Goal: Task Accomplishment & Management: Use online tool/utility

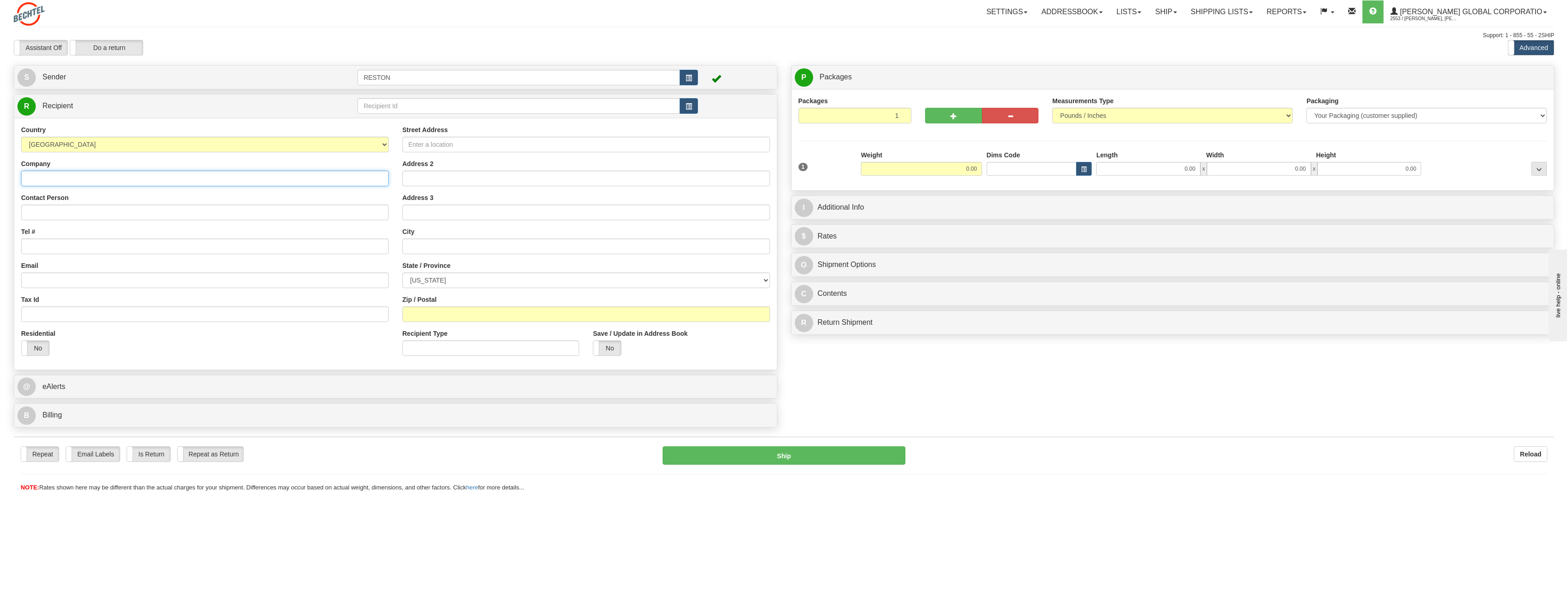
click at [53, 179] on input "Company" at bounding box center [205, 178] width 367 height 16
type input "[PERSON_NAME]"
click at [98, 214] on input "Attn:" at bounding box center [205, 213] width 367 height 16
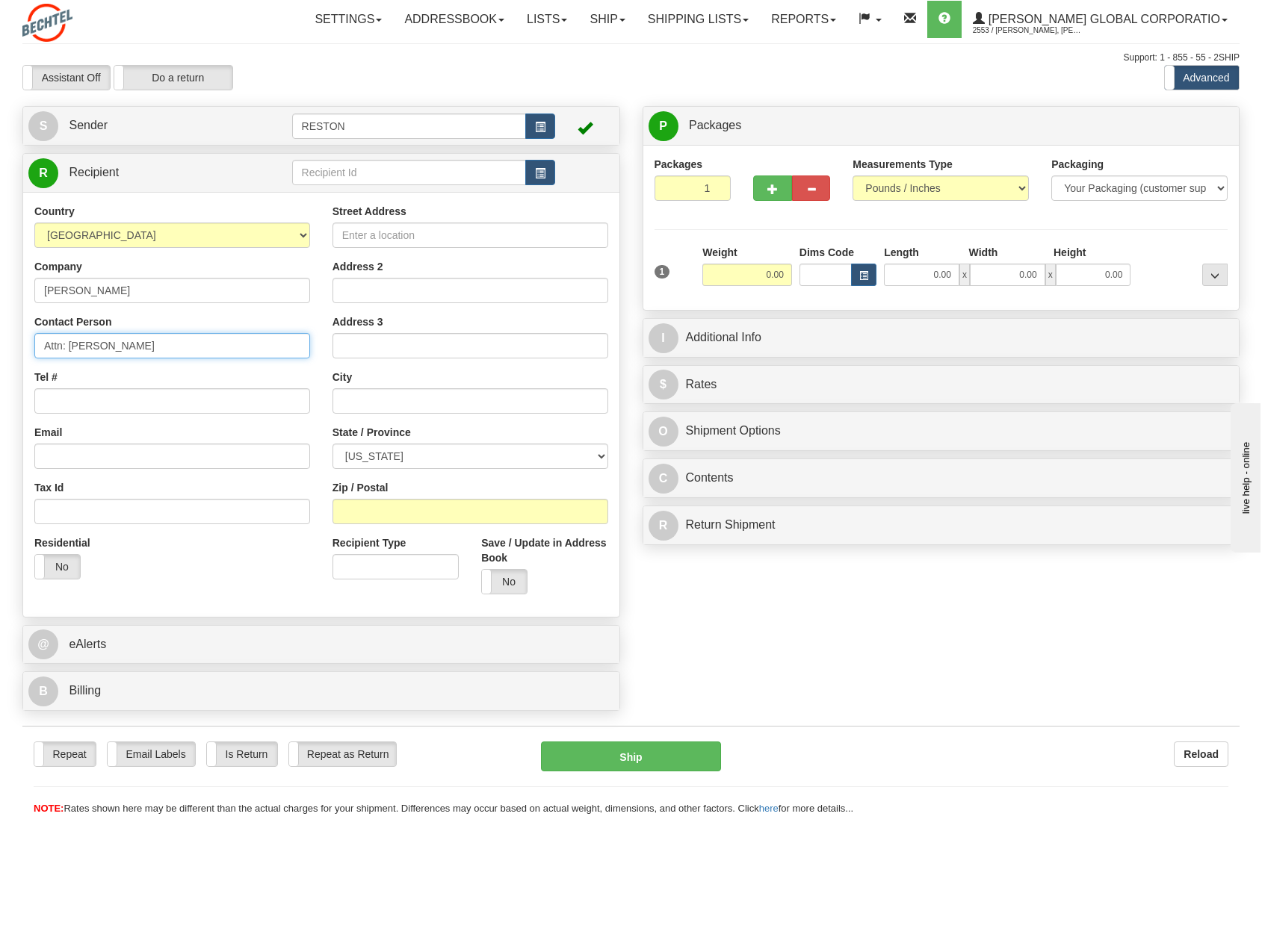
type input "Attn: [PERSON_NAME]"
click at [169, 406] on input "Tel #" at bounding box center [172, 401] width 276 height 26
paste input "[PHONE_NUMBER]"
click at [80, 400] on input "[PHONE_NUMBER]" at bounding box center [172, 401] width 276 height 26
click at [62, 403] on input "[PHONE_NUMBER]" at bounding box center [172, 401] width 276 height 26
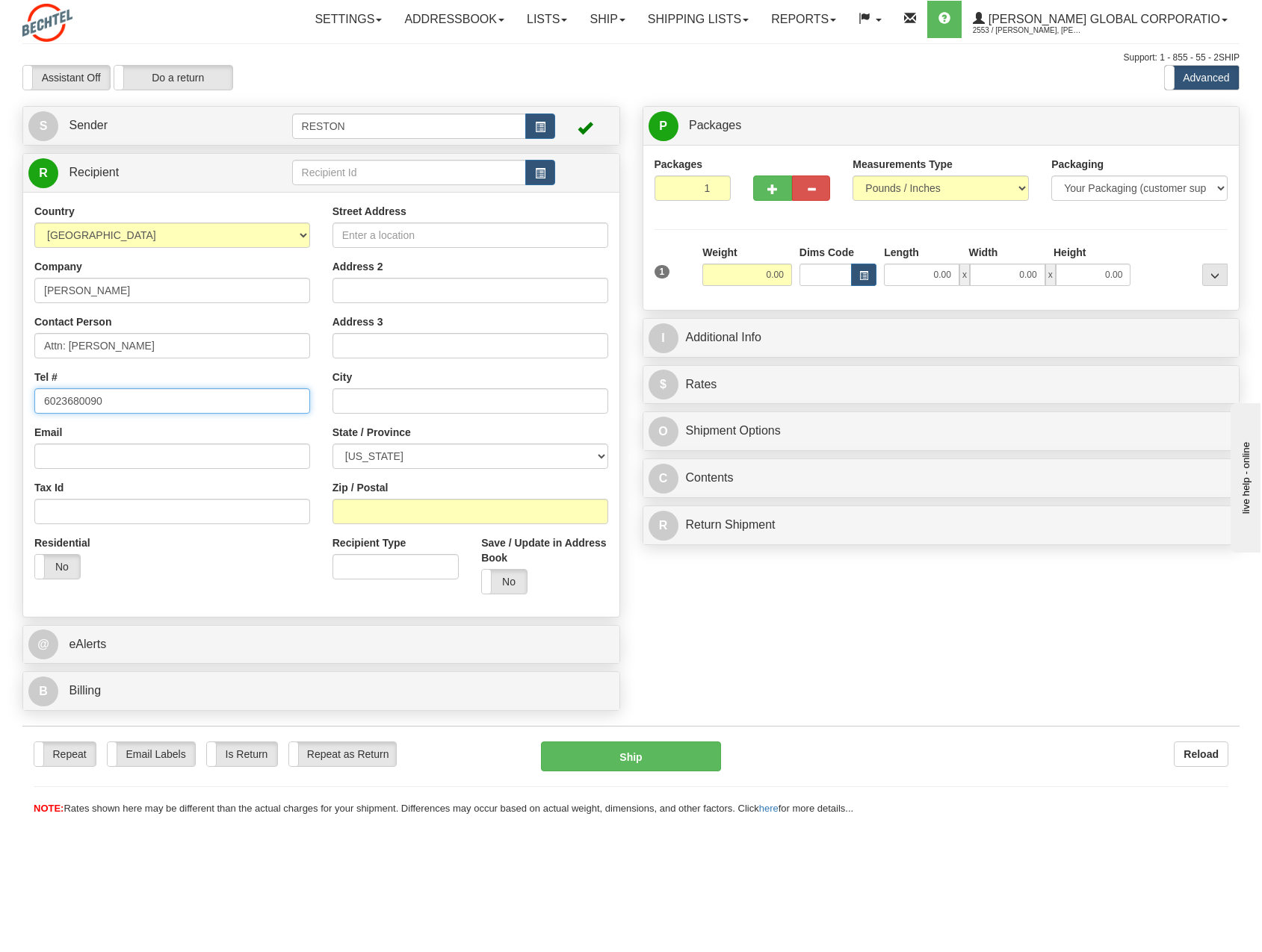
type input "6023680090"
drag, startPoint x: 63, startPoint y: 450, endPoint x: 103, endPoint y: 445, distance: 40.3
click at [64, 450] on input "Email" at bounding box center [172, 457] width 276 height 26
paste input "[EMAIL_ADDRESS][PERSON_NAME][DOMAIN_NAME]"
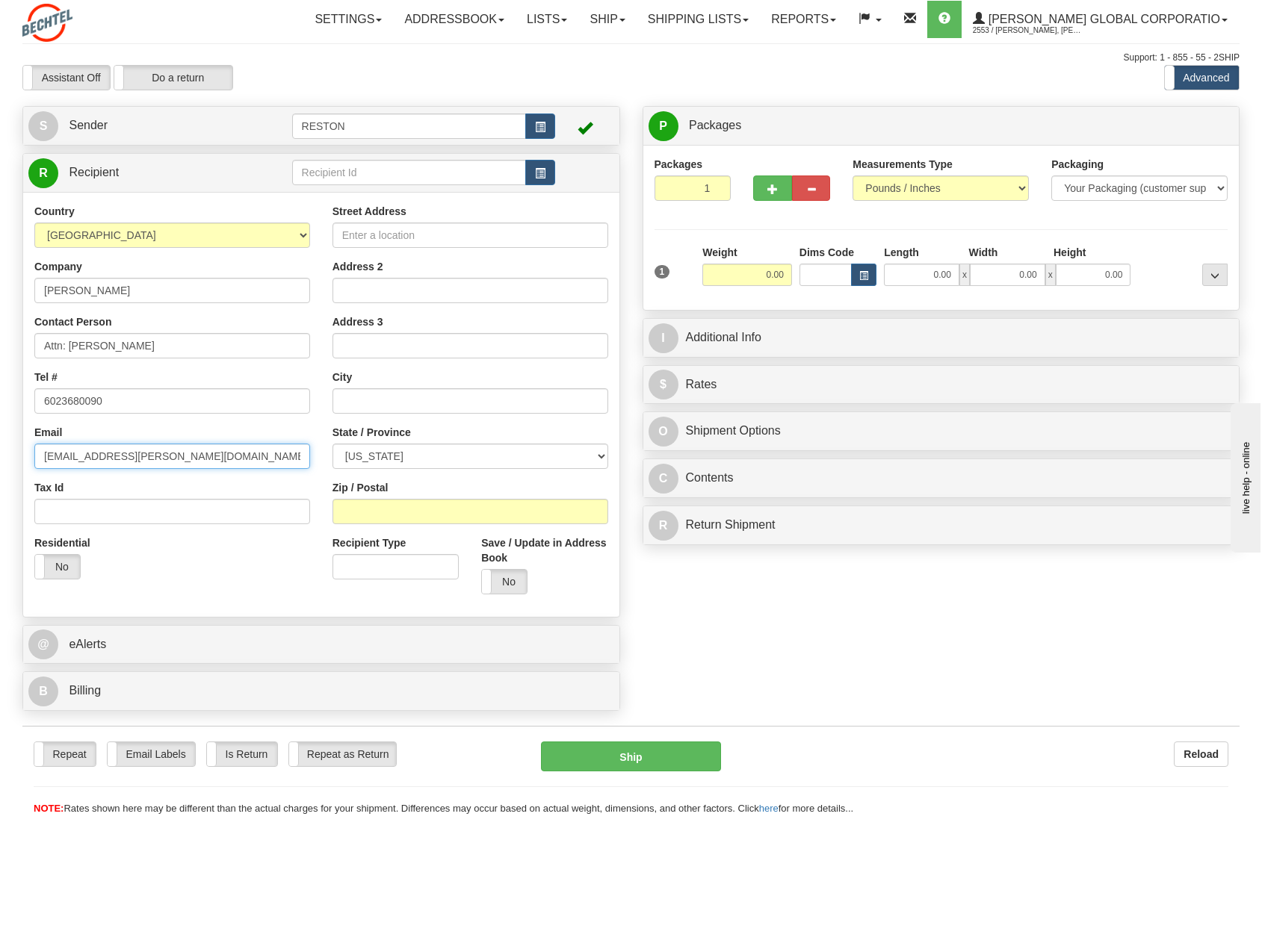
type input "[EMAIL_ADDRESS][PERSON_NAME][DOMAIN_NAME]"
click at [451, 241] on input "Street Address" at bounding box center [470, 236] width 276 height 26
paste input "[STREET_ADDRESS]"
type input "[STREET_ADDRESS]"
click at [418, 290] on input "Address 2" at bounding box center [470, 290] width 276 height 26
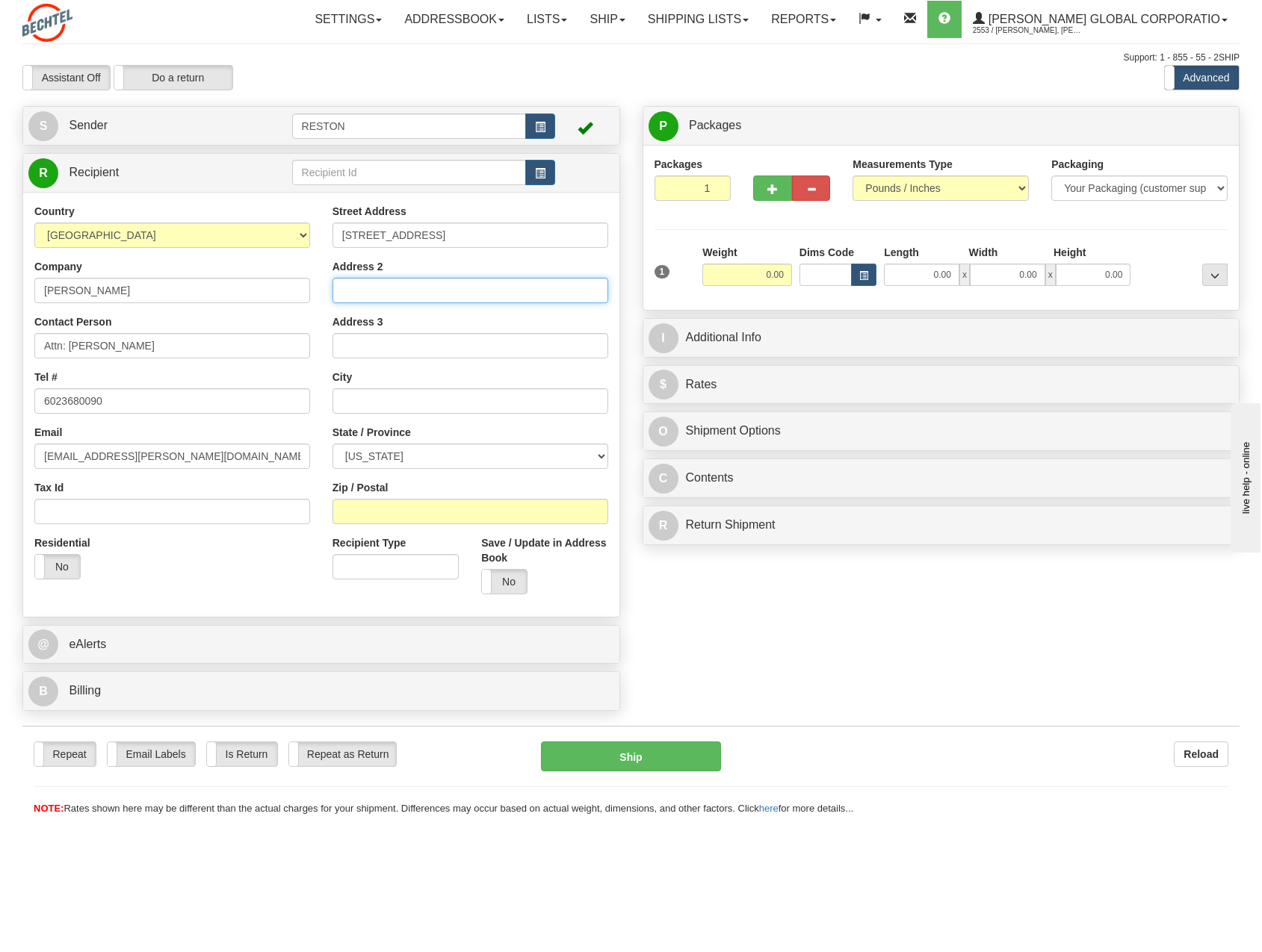
paste input "Suite 100"
type input "Suite 100"
click at [392, 403] on input "text" at bounding box center [470, 401] width 276 height 26
type input "[GEOGRAPHIC_DATA]"
select select "AZ"
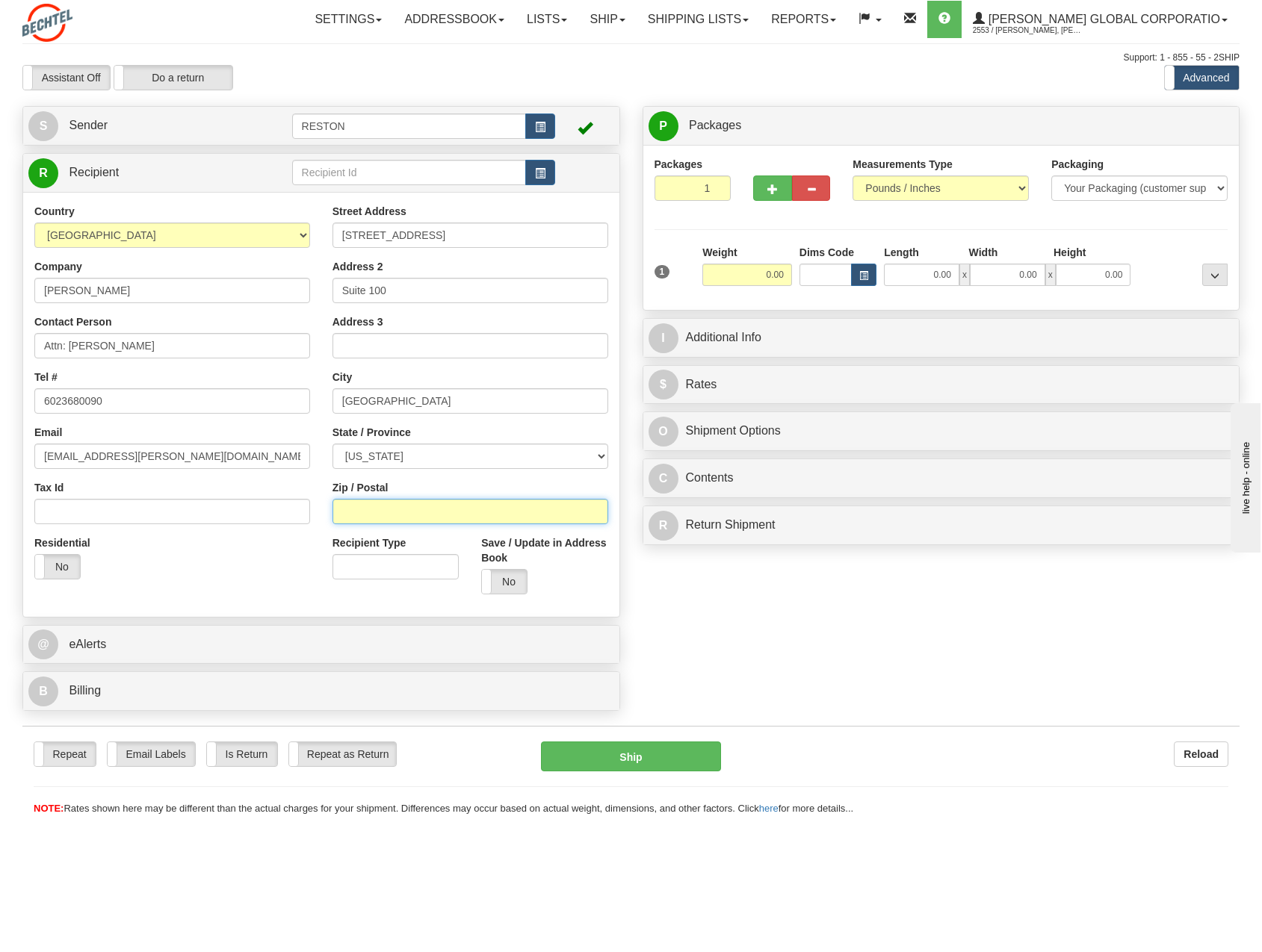
click at [403, 515] on input "Zip / Postal" at bounding box center [470, 511] width 276 height 26
paste input "85305"
type input "85305"
drag, startPoint x: 750, startPoint y: 285, endPoint x: 769, endPoint y: 284, distance: 19.0
click at [769, 284] on input "0.00" at bounding box center [747, 275] width 90 height 23
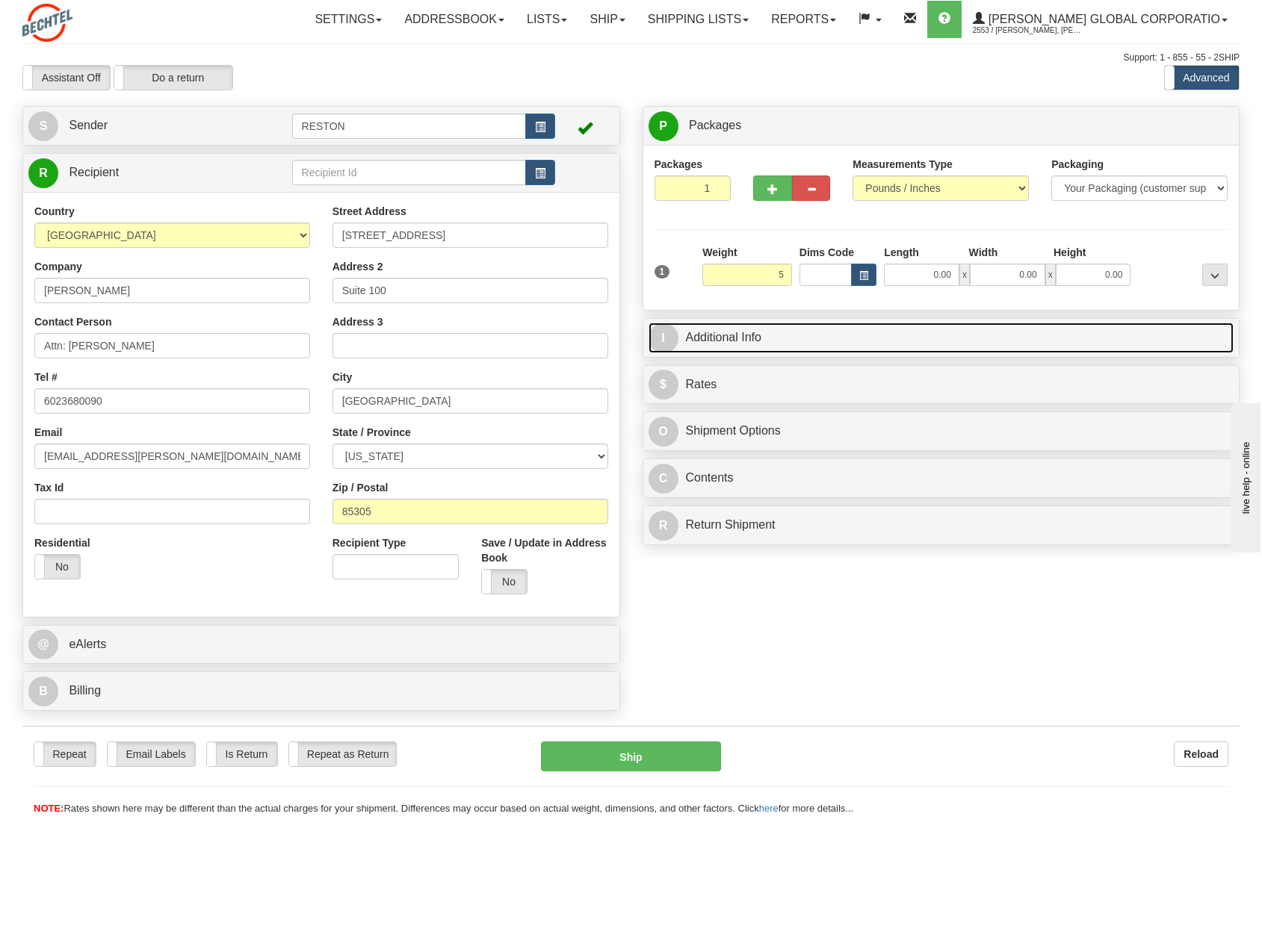
type input "5.00"
click at [741, 340] on link "I Additional Info" at bounding box center [942, 337] width 585 height 31
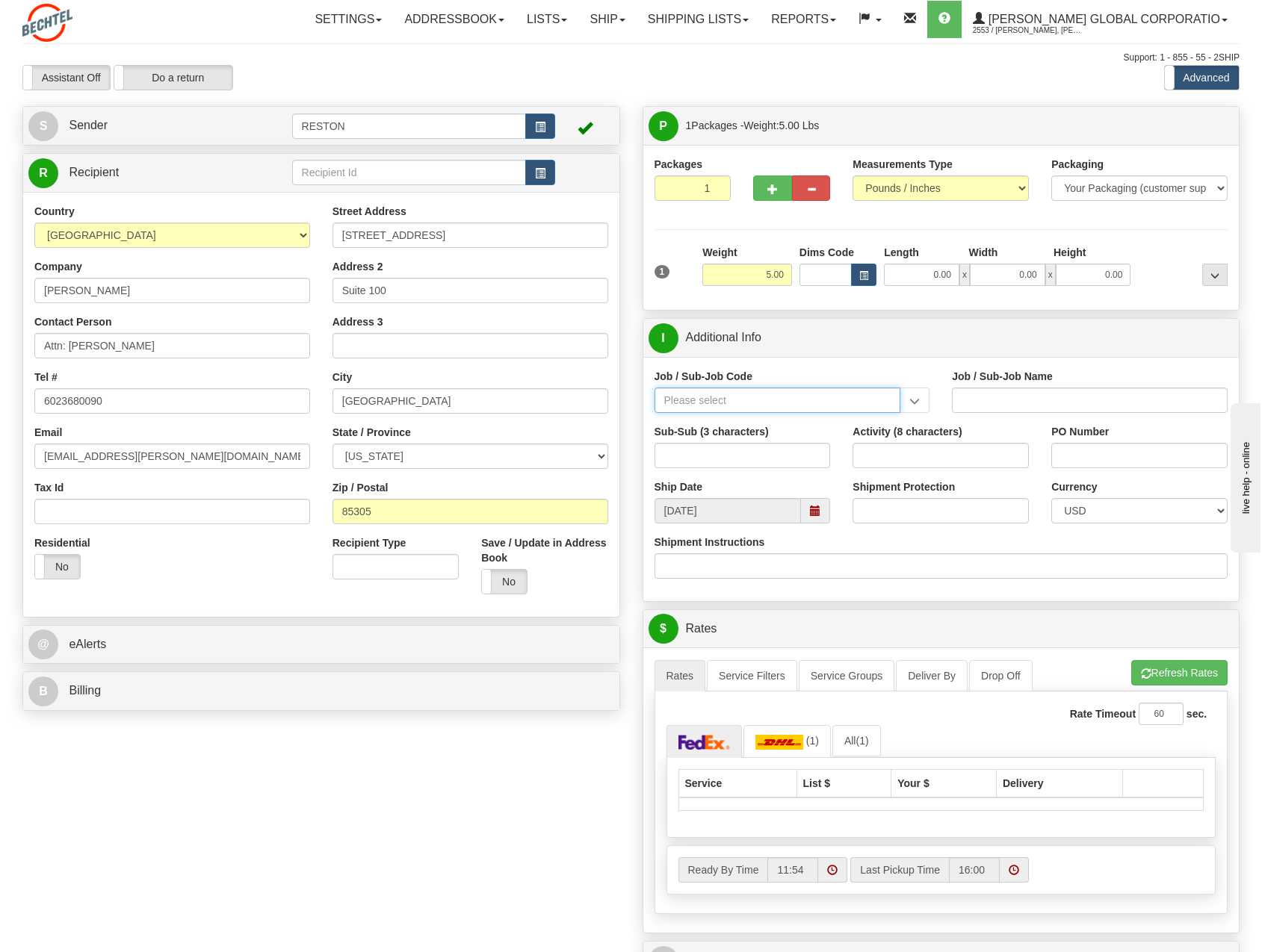
click at [700, 401] on input "Job / Sub-Job Code" at bounding box center [778, 401] width 247 height 26
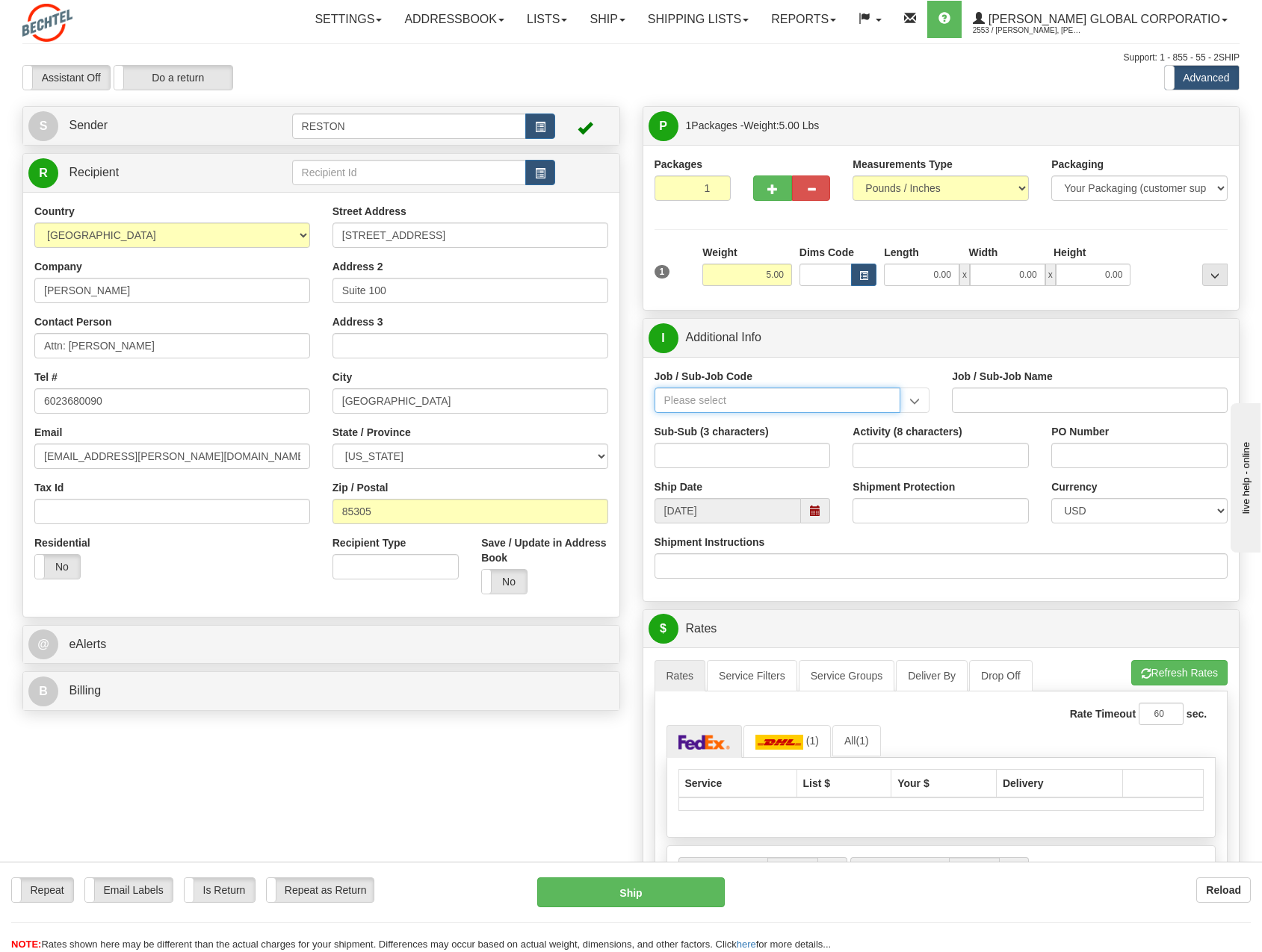
paste input "55061-100"
type input "55061-100"
click at [738, 418] on div "55061-100" at bounding box center [773, 423] width 232 height 17
type input "SOC - SOC OPS"
type input "55061-100"
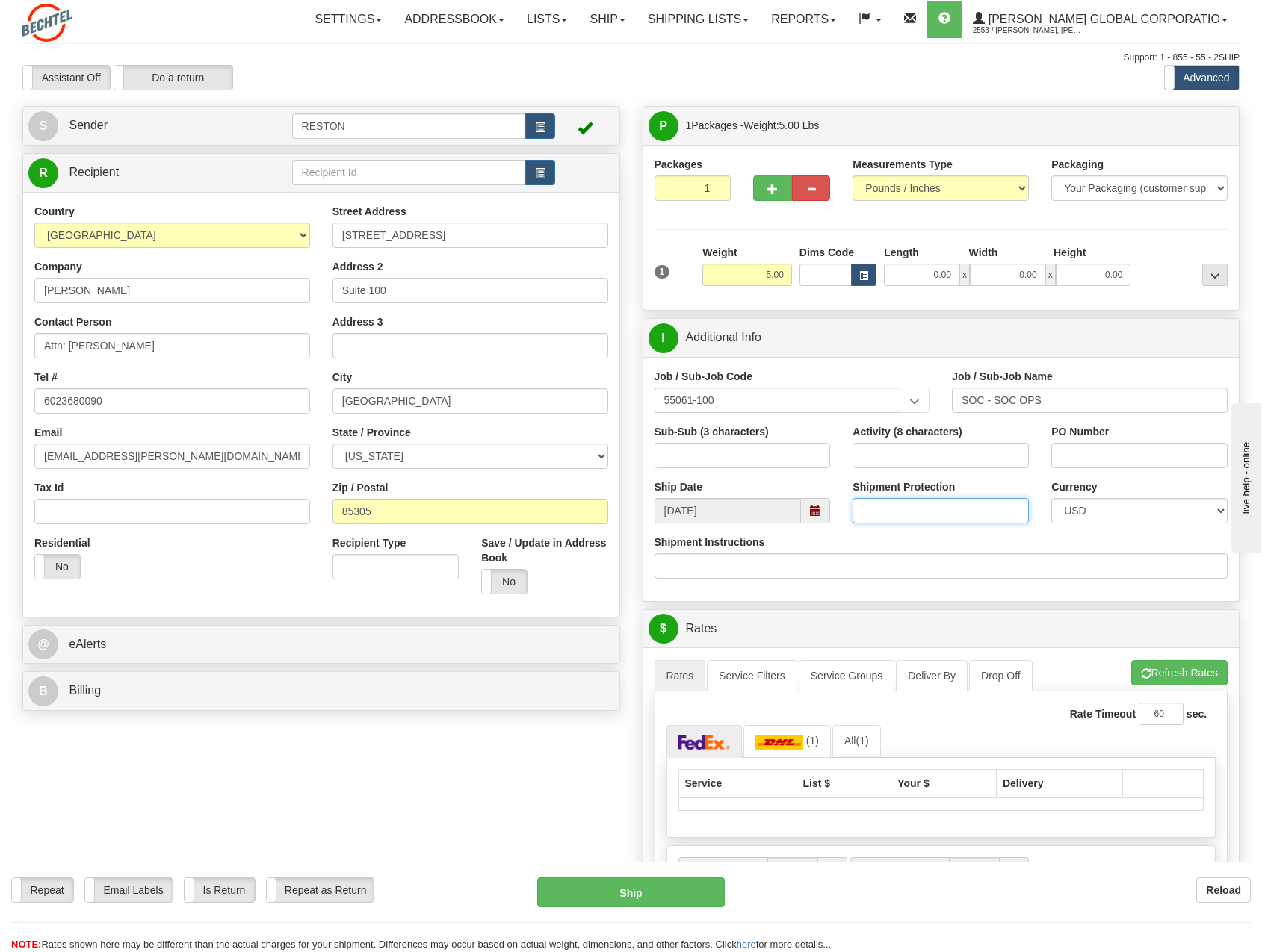
click at [979, 514] on input "Shipment Protection" at bounding box center [940, 511] width 176 height 26
click at [951, 540] on div "Shipment Instructions" at bounding box center [942, 556] width 573 height 44
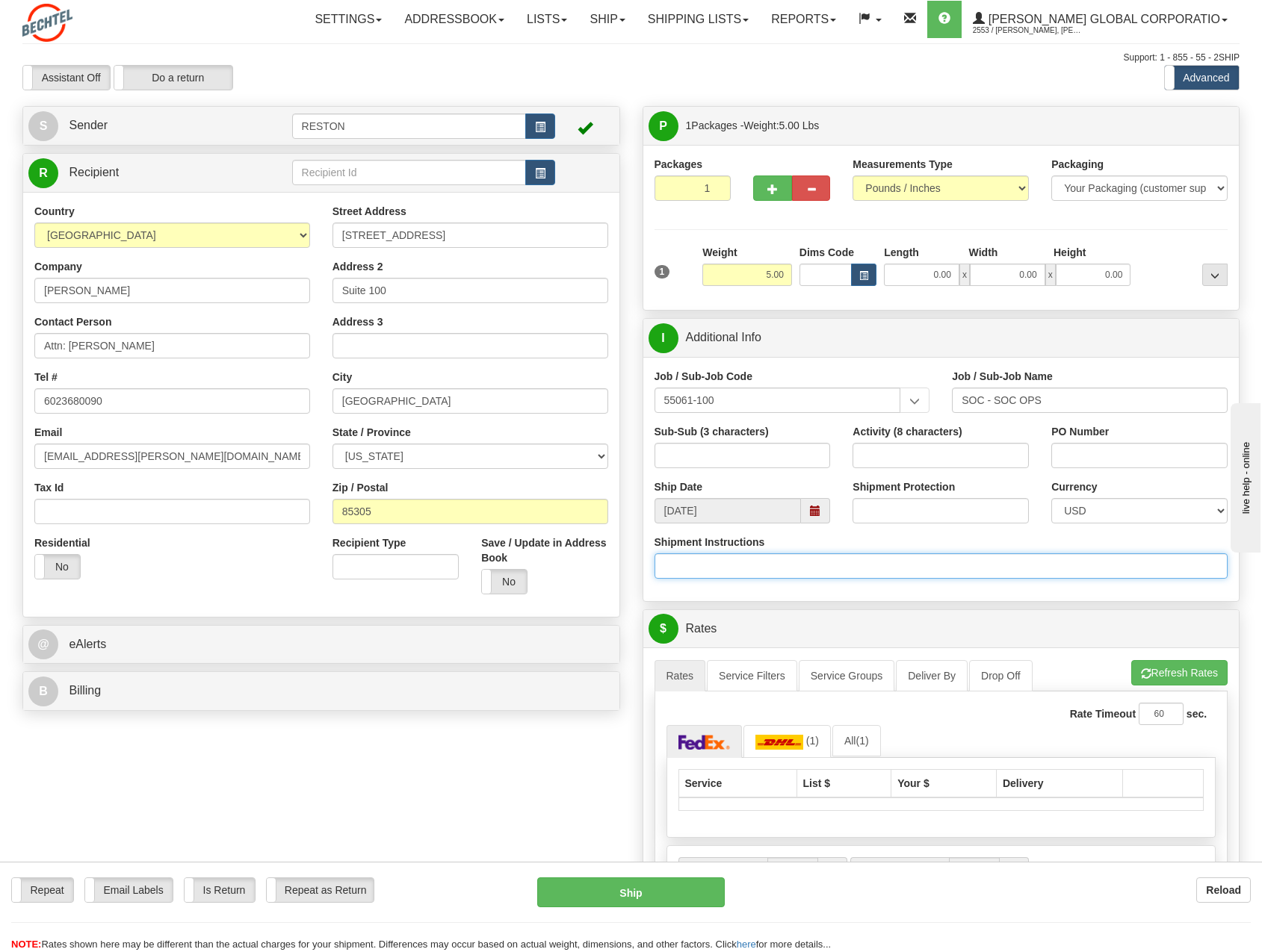
click at [750, 564] on input "Shipment Instructions" at bounding box center [942, 566] width 573 height 26
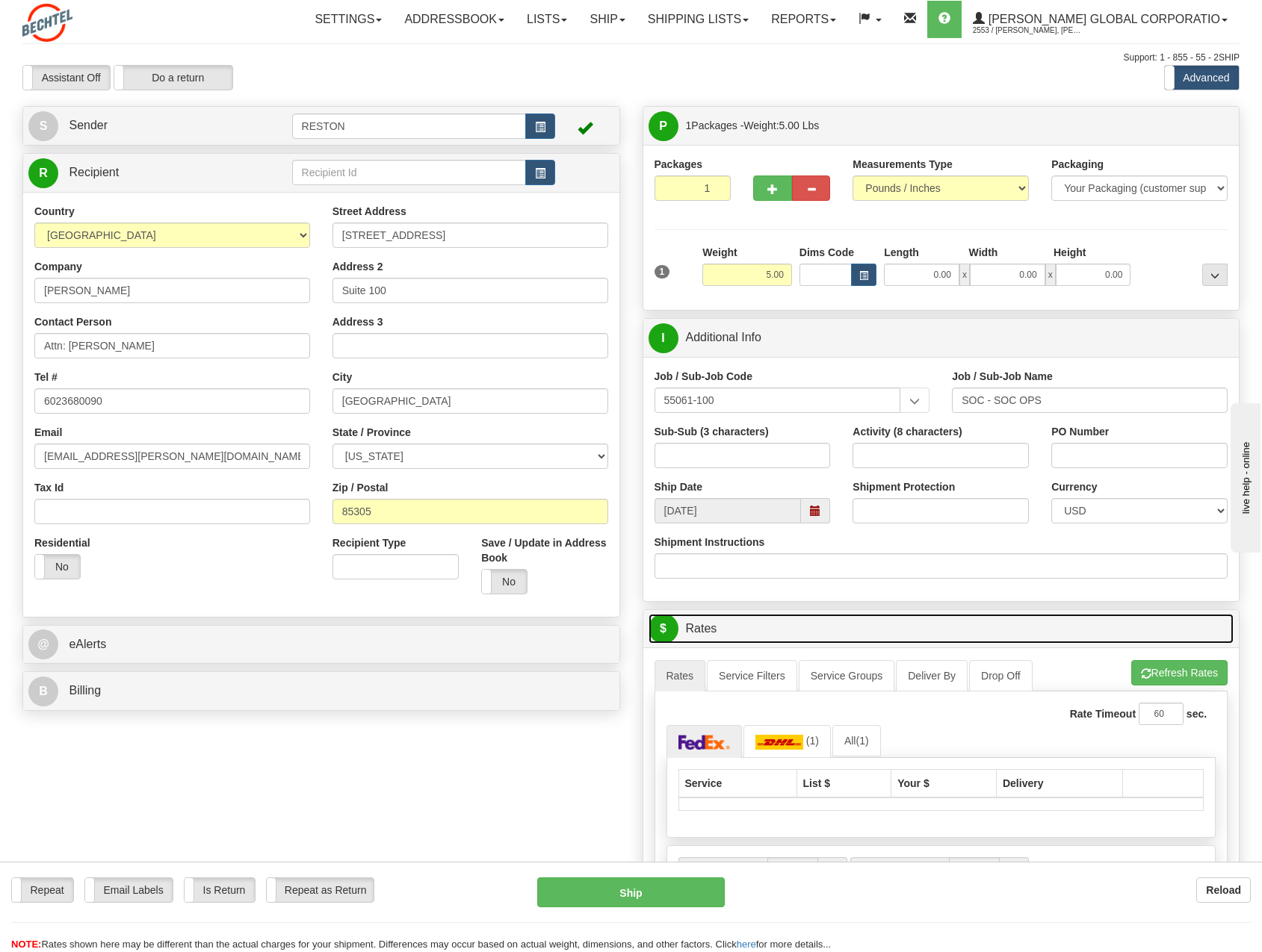
click at [720, 633] on link "$ Rates" at bounding box center [942, 629] width 585 height 31
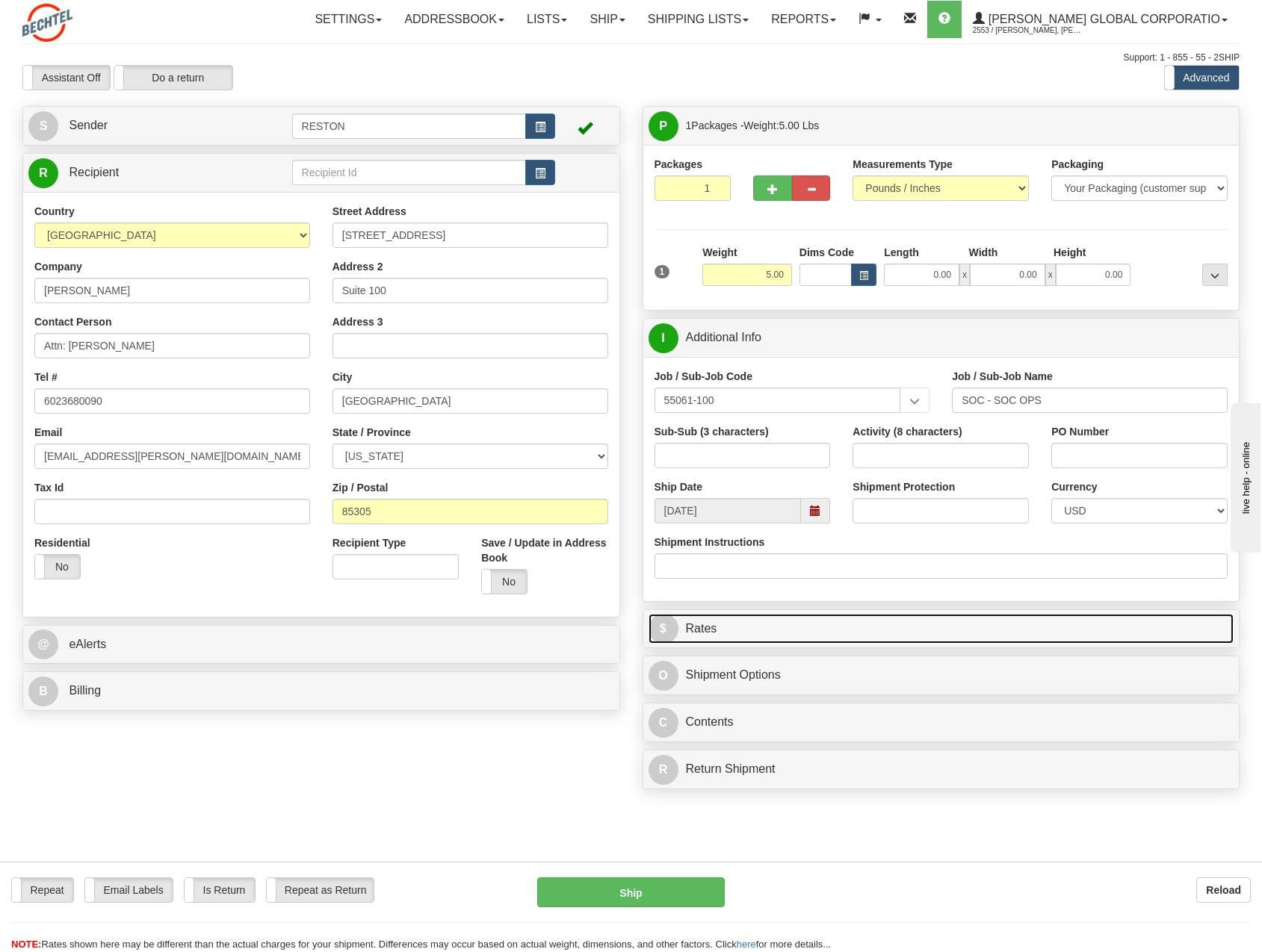
click at [729, 624] on link "$ Rates" at bounding box center [942, 629] width 585 height 31
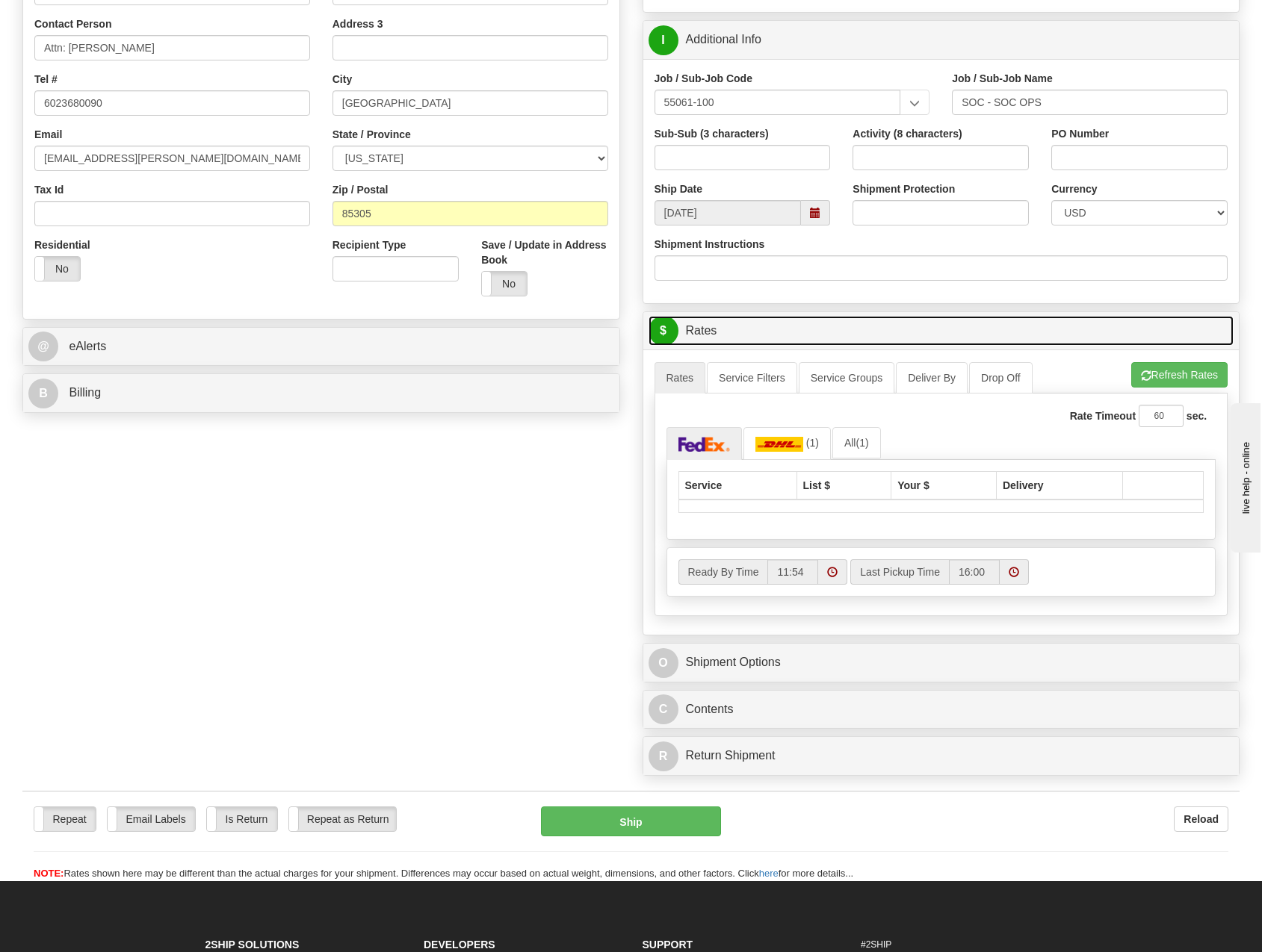
scroll to position [298, 0]
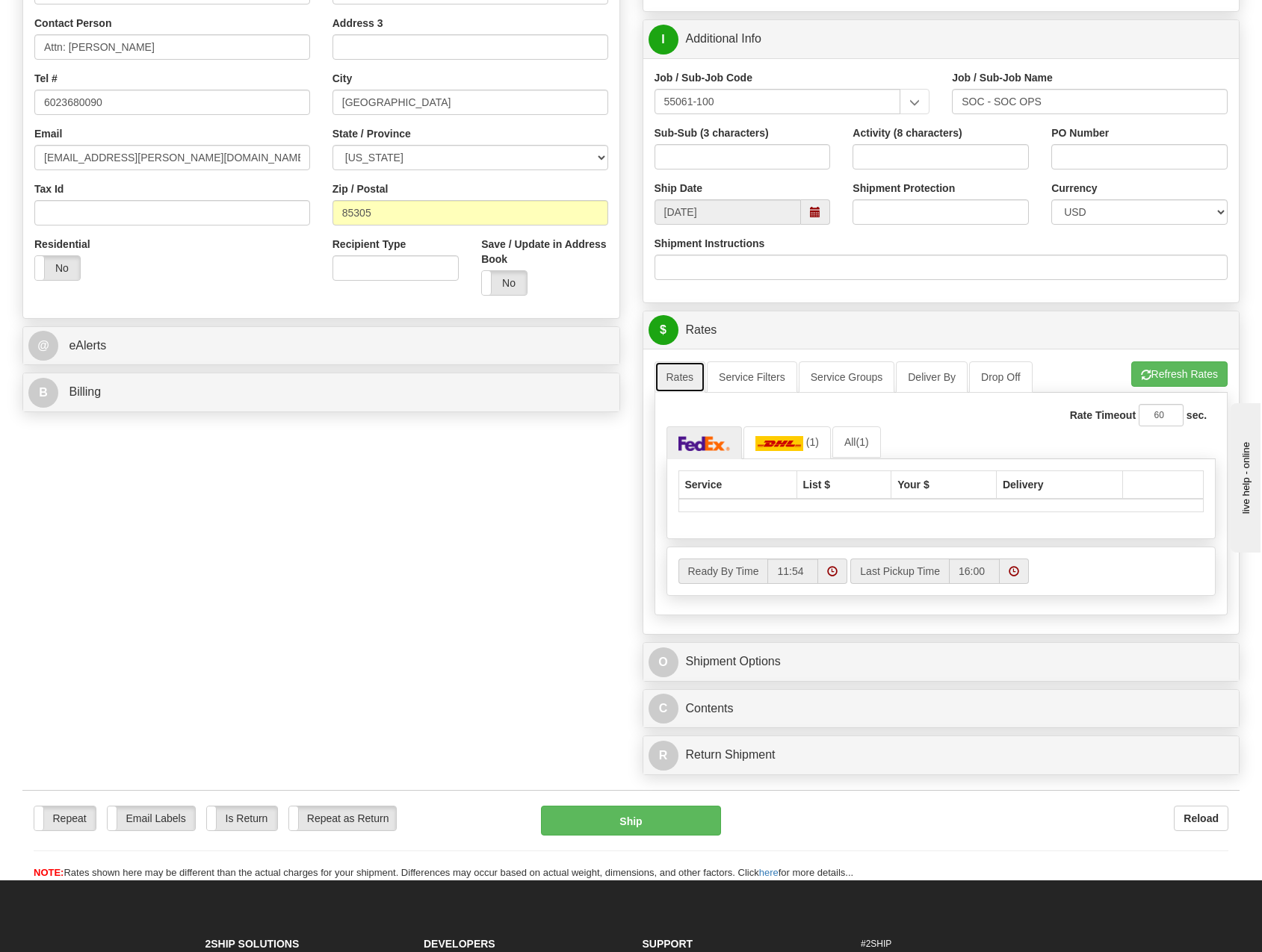
click at [691, 372] on link "Rates" at bounding box center [681, 377] width 52 height 32
click at [736, 377] on link "Service Filters" at bounding box center [751, 377] width 91 height 32
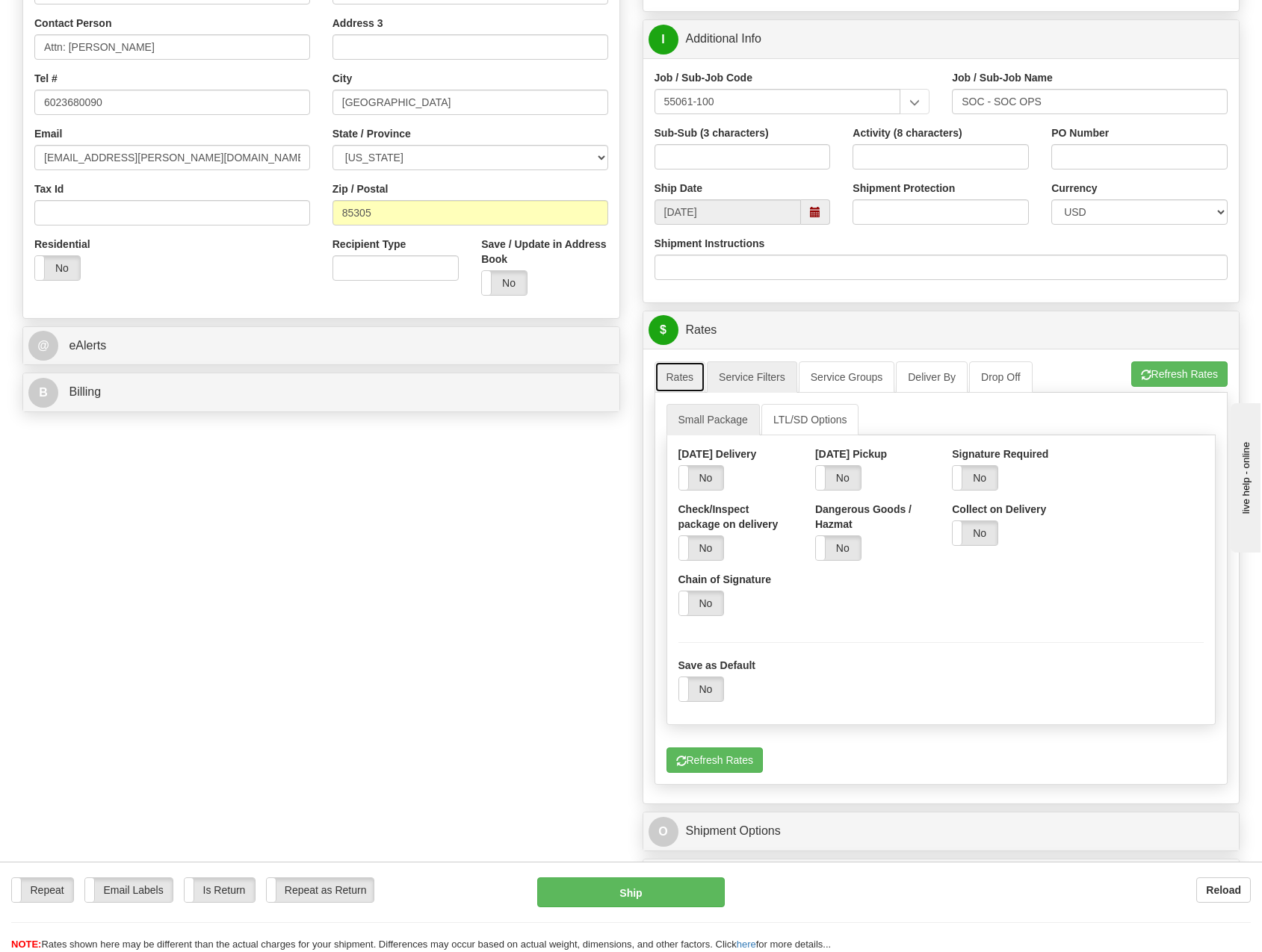
click at [681, 379] on link "Rates" at bounding box center [681, 377] width 52 height 32
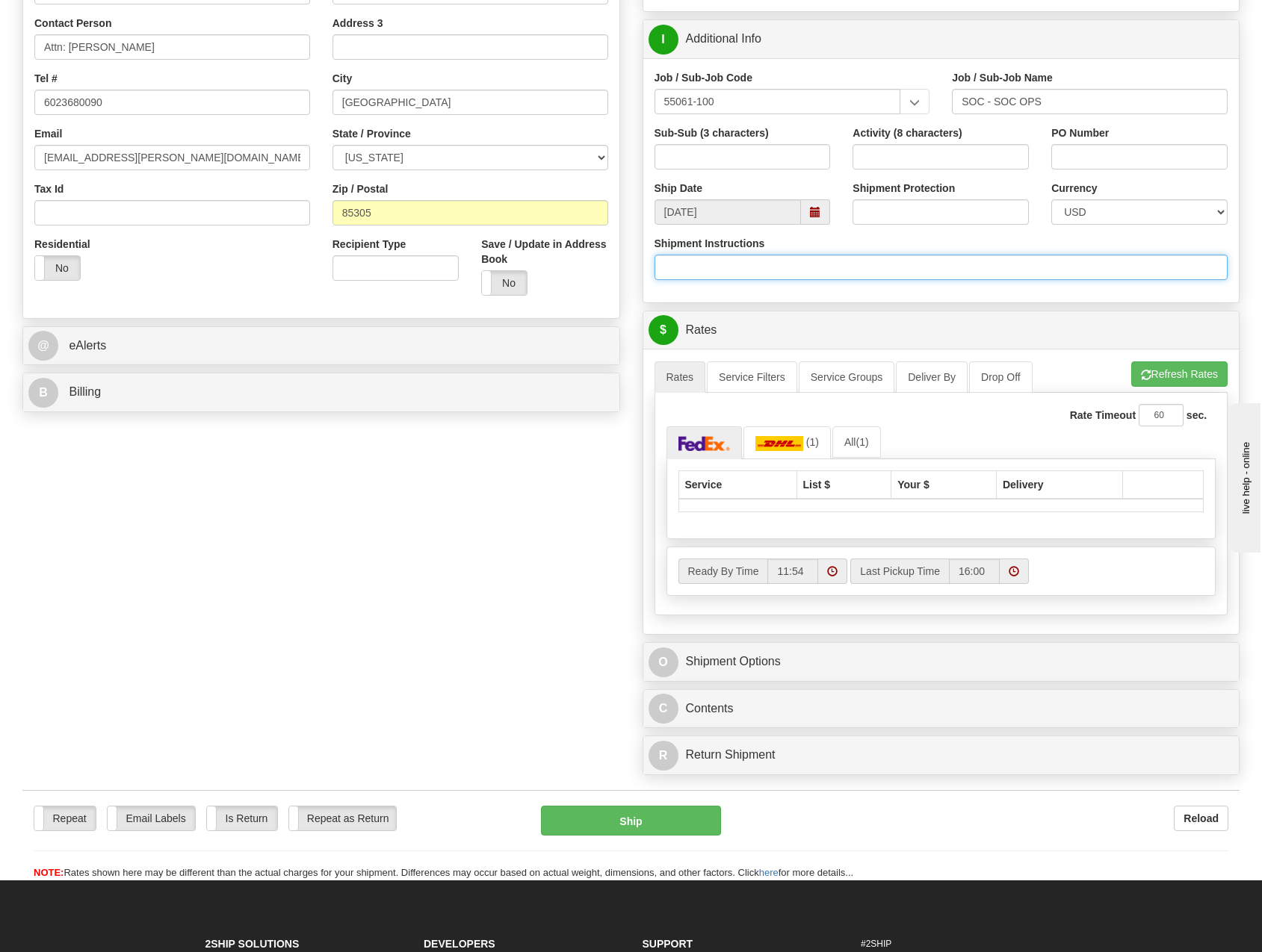
click at [753, 271] on input "Shipment Instructions" at bounding box center [942, 268] width 573 height 26
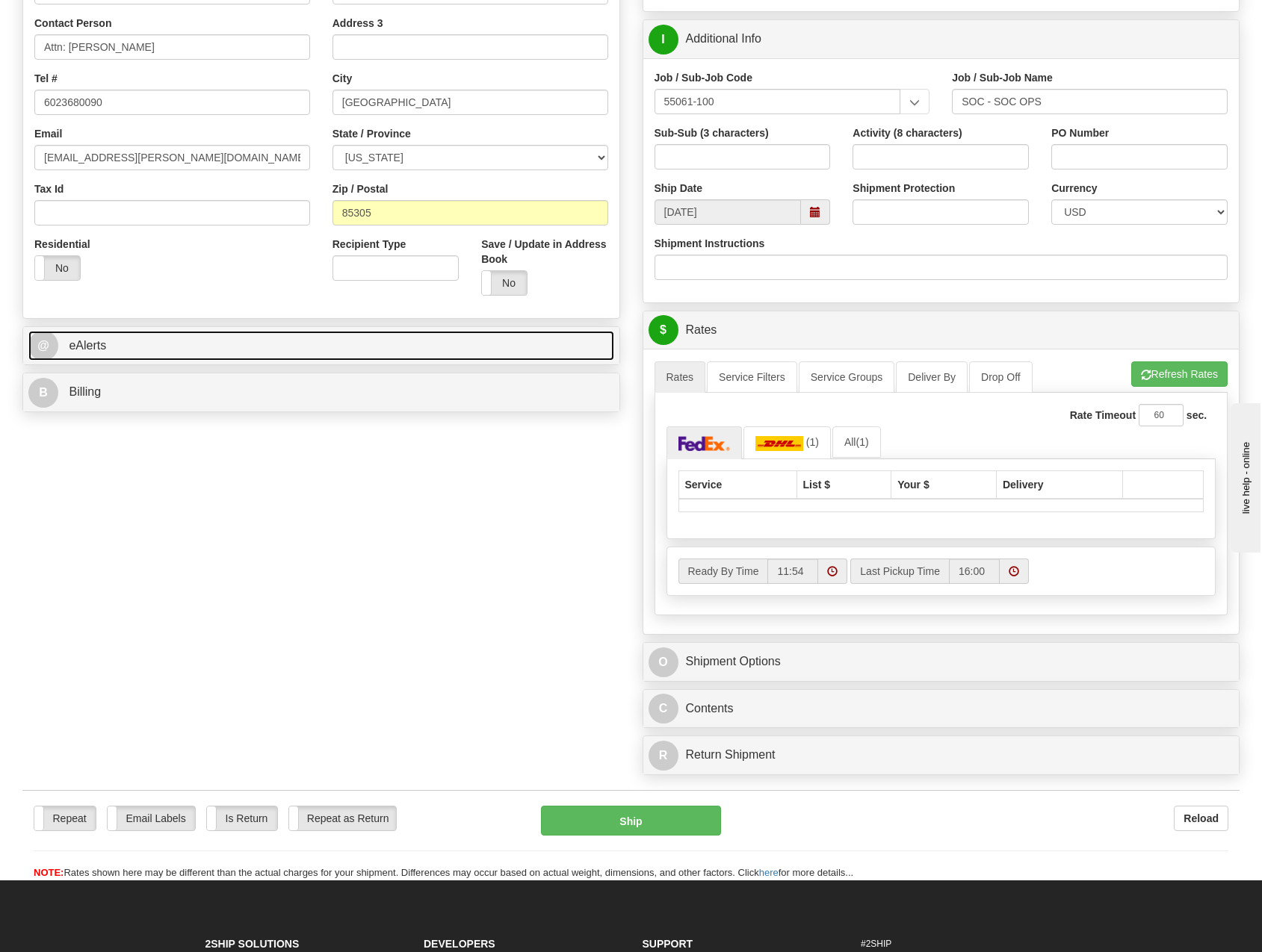
click at [148, 354] on link "@ eAlerts" at bounding box center [321, 346] width 585 height 31
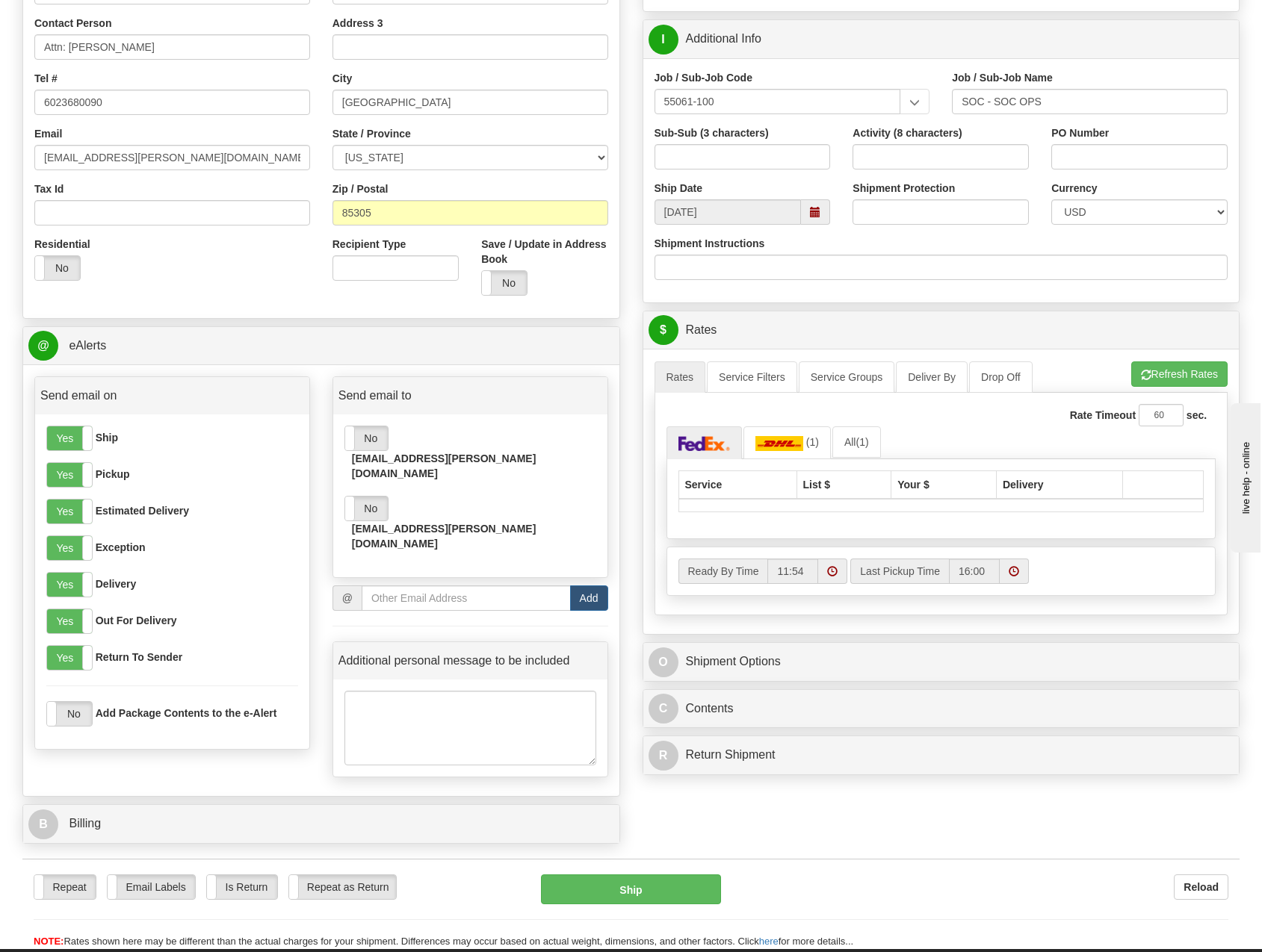
drag, startPoint x: 378, startPoint y: 443, endPoint x: 373, endPoint y: 454, distance: 12.1
click at [377, 443] on label "No" at bounding box center [366, 439] width 43 height 24
click at [366, 496] on label "No" at bounding box center [366, 508] width 43 height 24
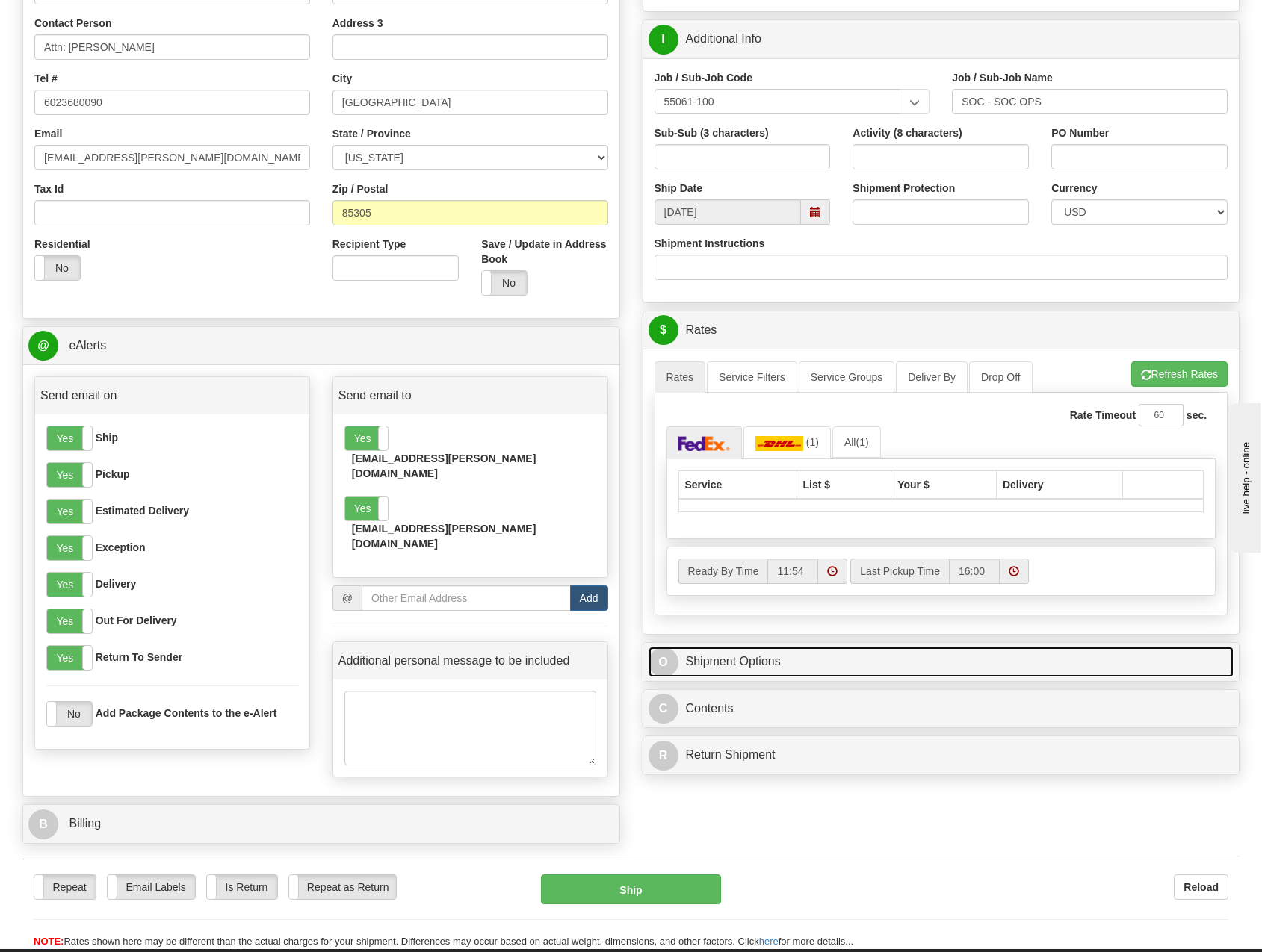
click at [818, 649] on link "O Shipment Options" at bounding box center [942, 662] width 585 height 31
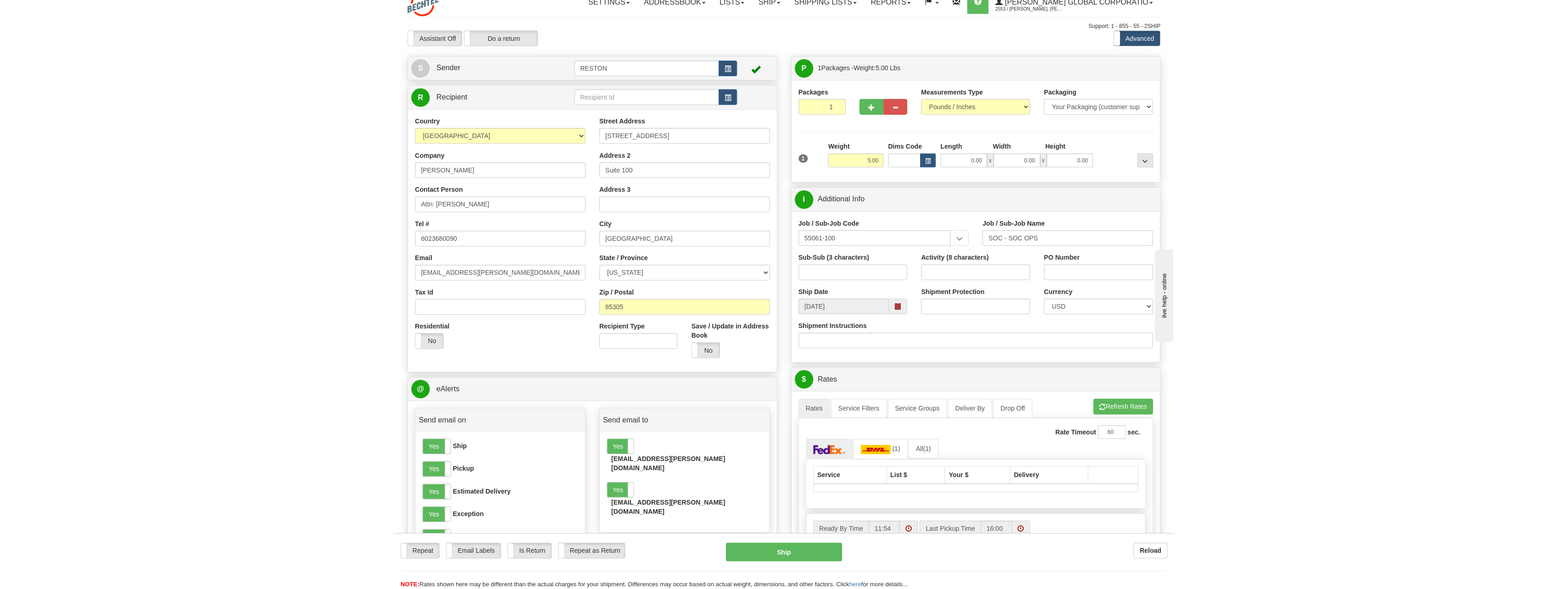
scroll to position [0, 0]
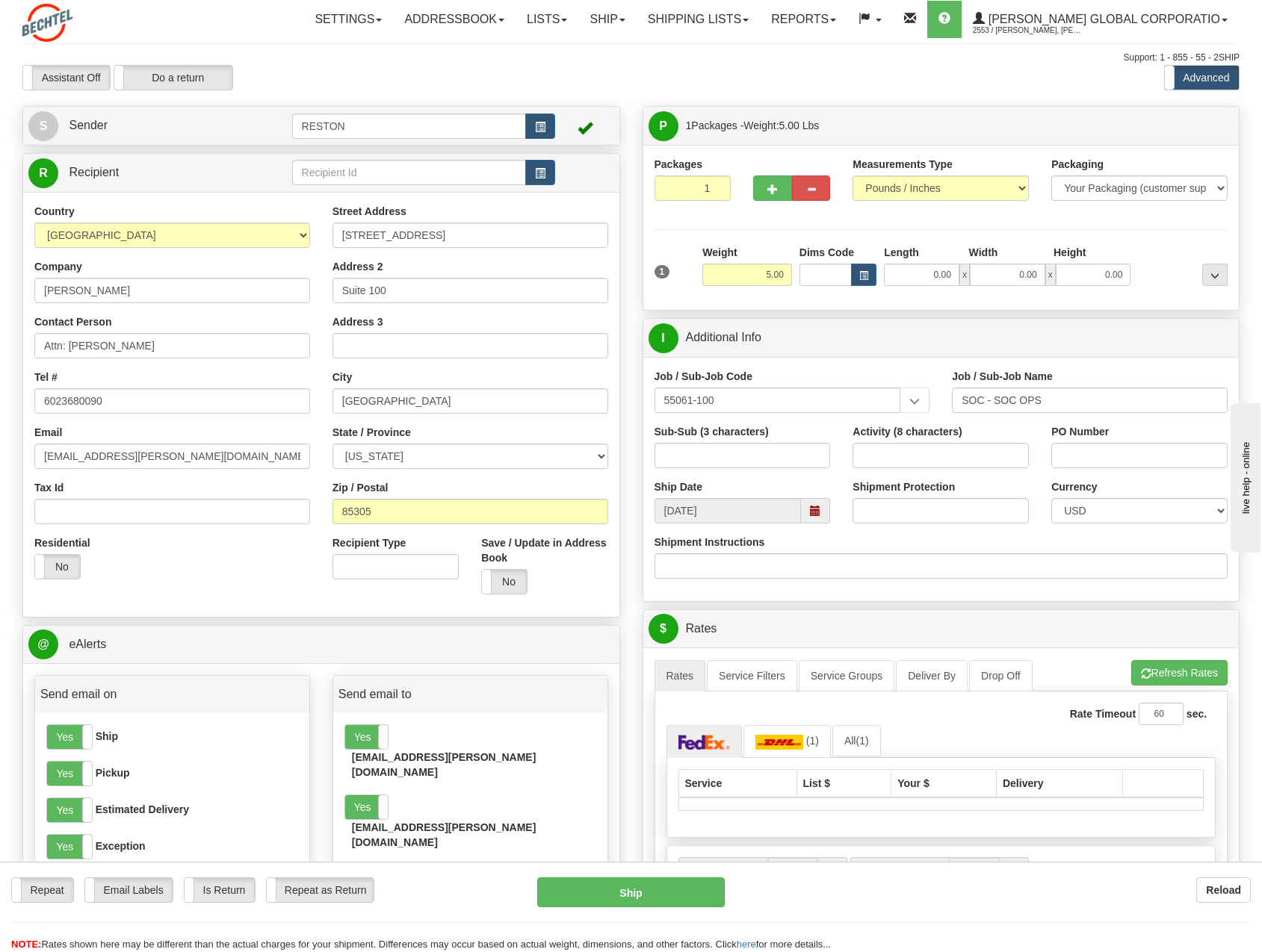
click at [219, 588] on div "Residential Yes No" at bounding box center [171, 563] width 298 height 56
click at [744, 674] on link "Service Filters" at bounding box center [751, 676] width 91 height 32
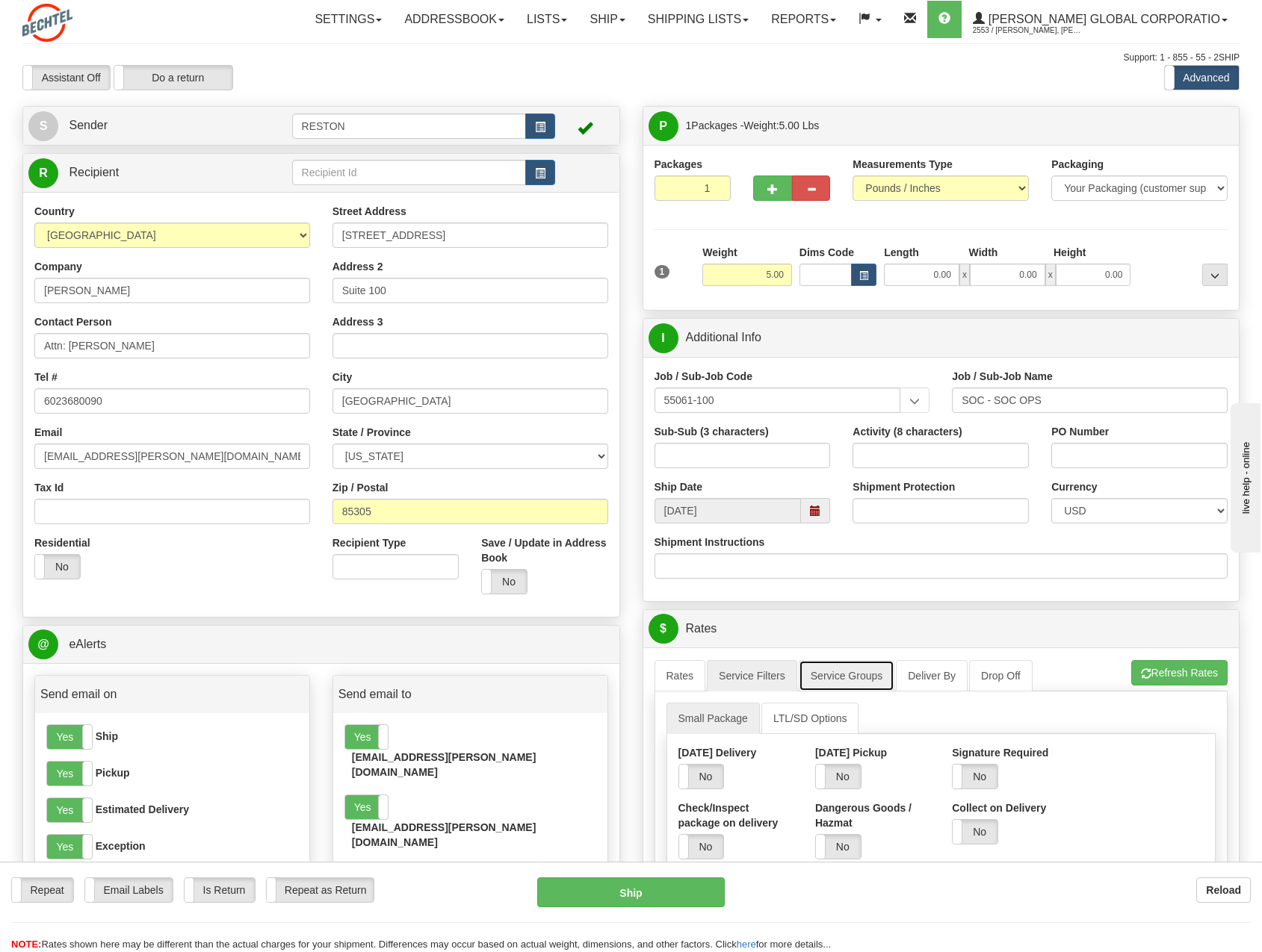
click at [834, 671] on link "Service Groups" at bounding box center [846, 676] width 96 height 32
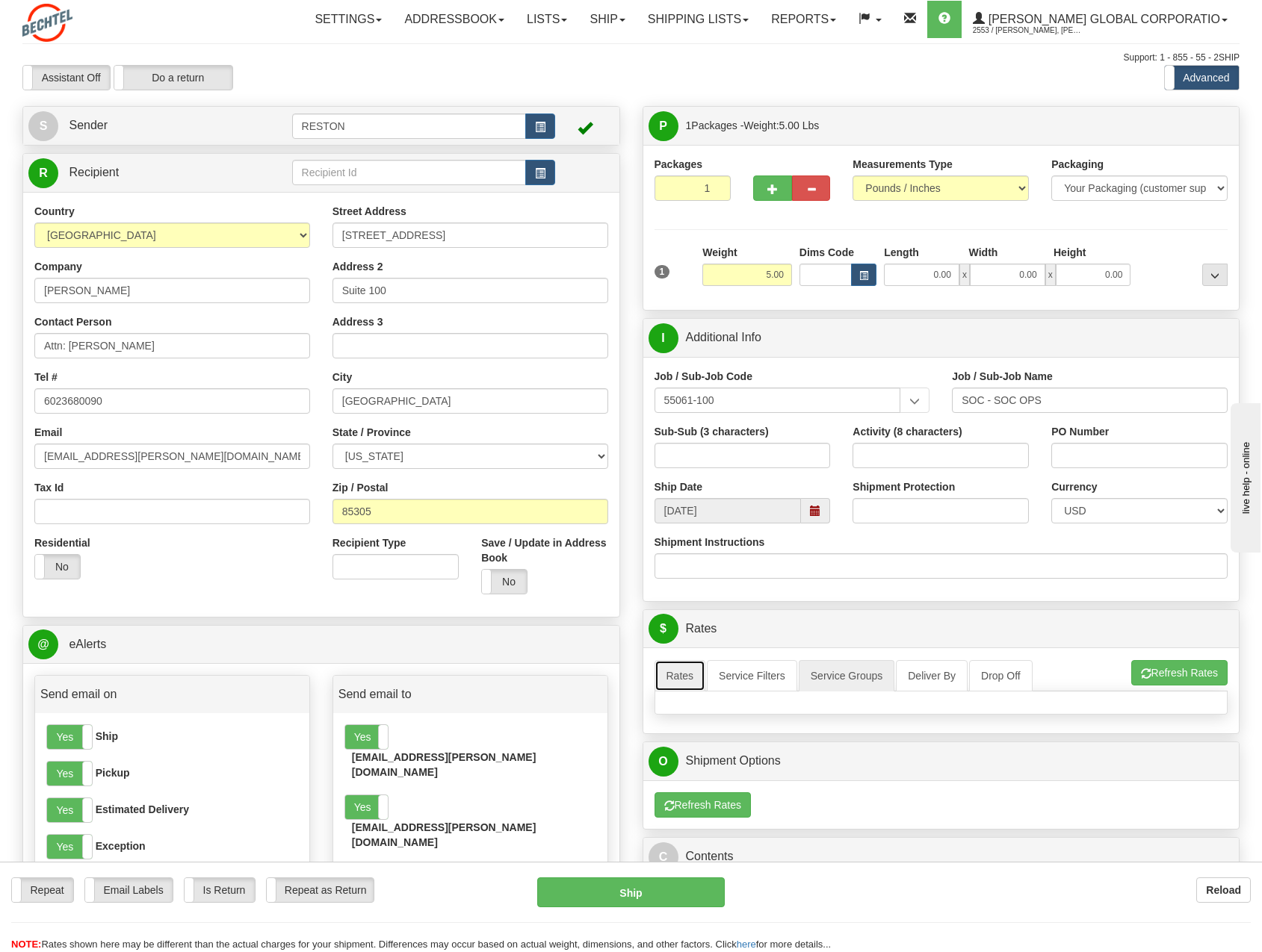
click at [682, 676] on link "Rates" at bounding box center [681, 676] width 52 height 32
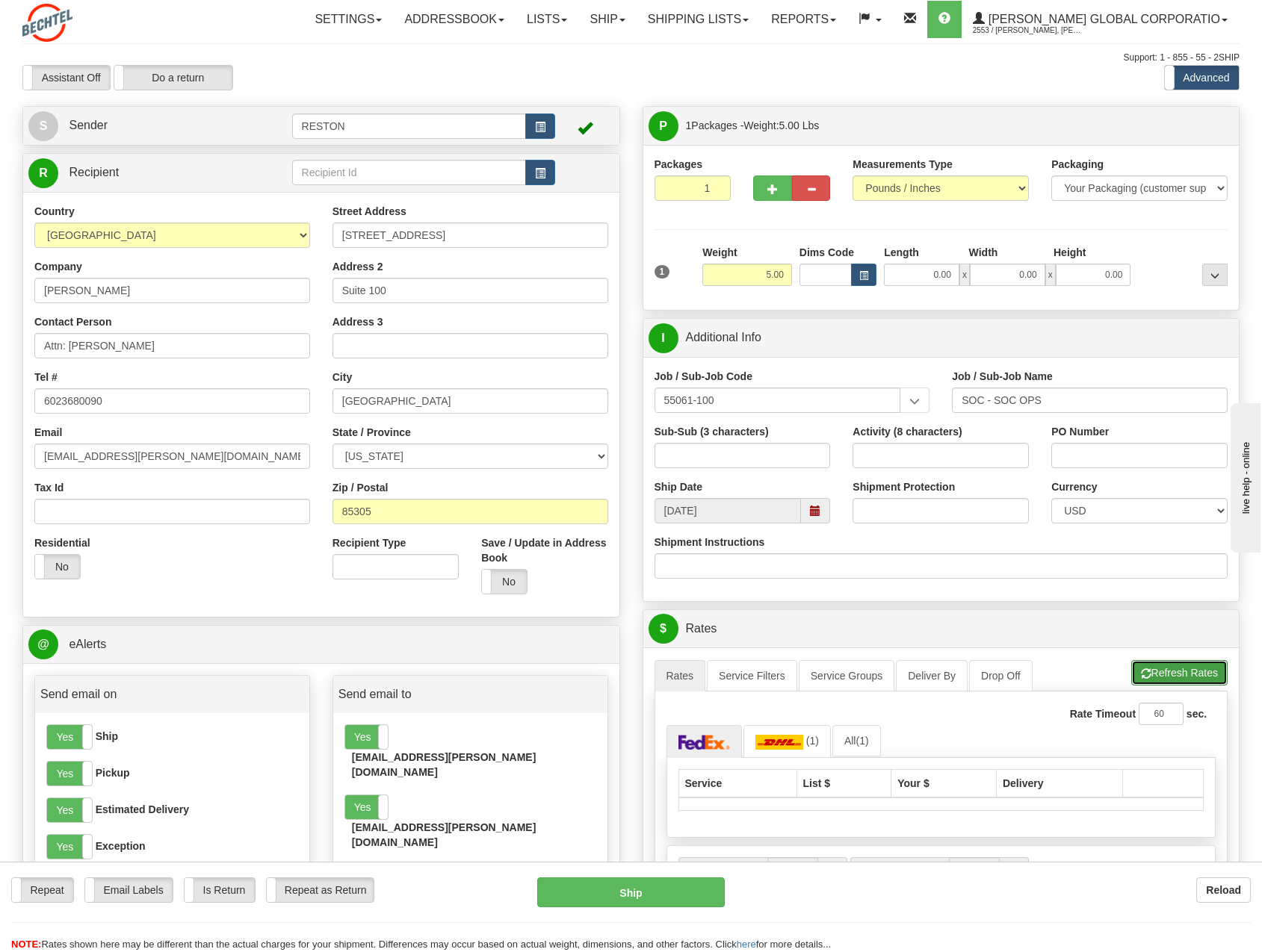
click at [1188, 680] on button "Refresh Rates" at bounding box center [1178, 673] width 97 height 26
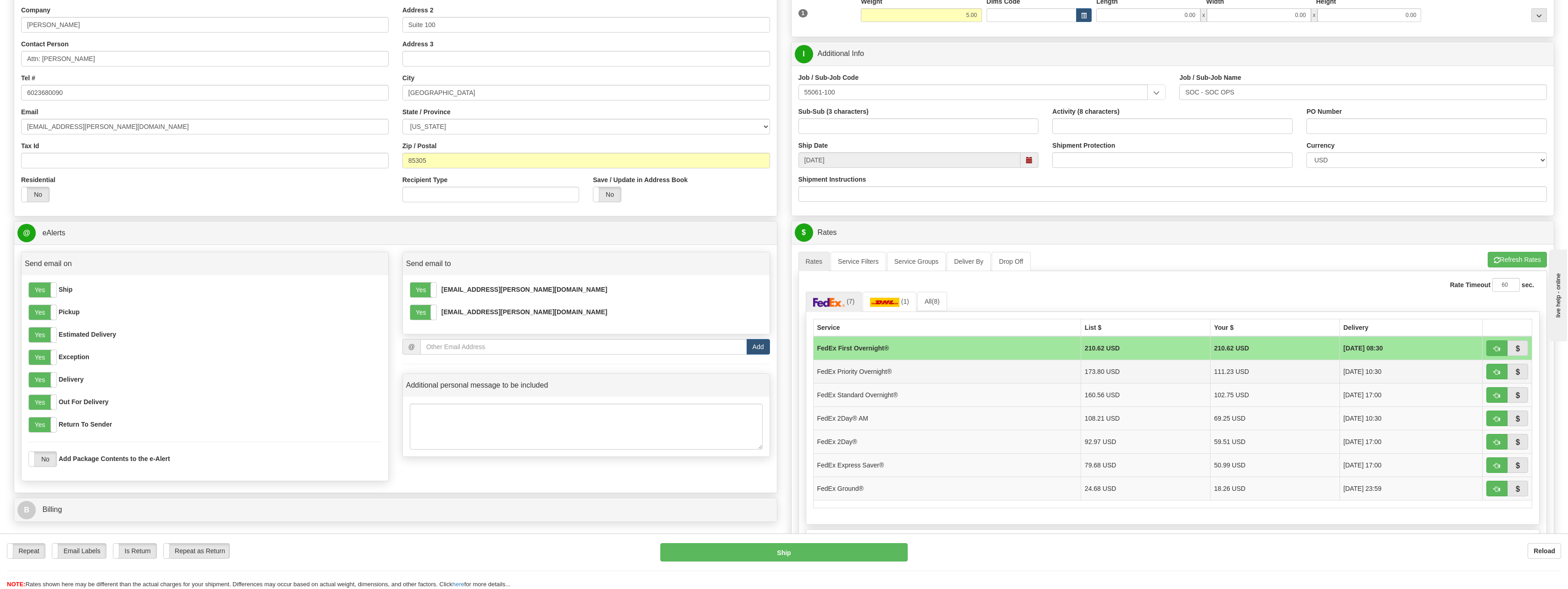
scroll to position [183, 0]
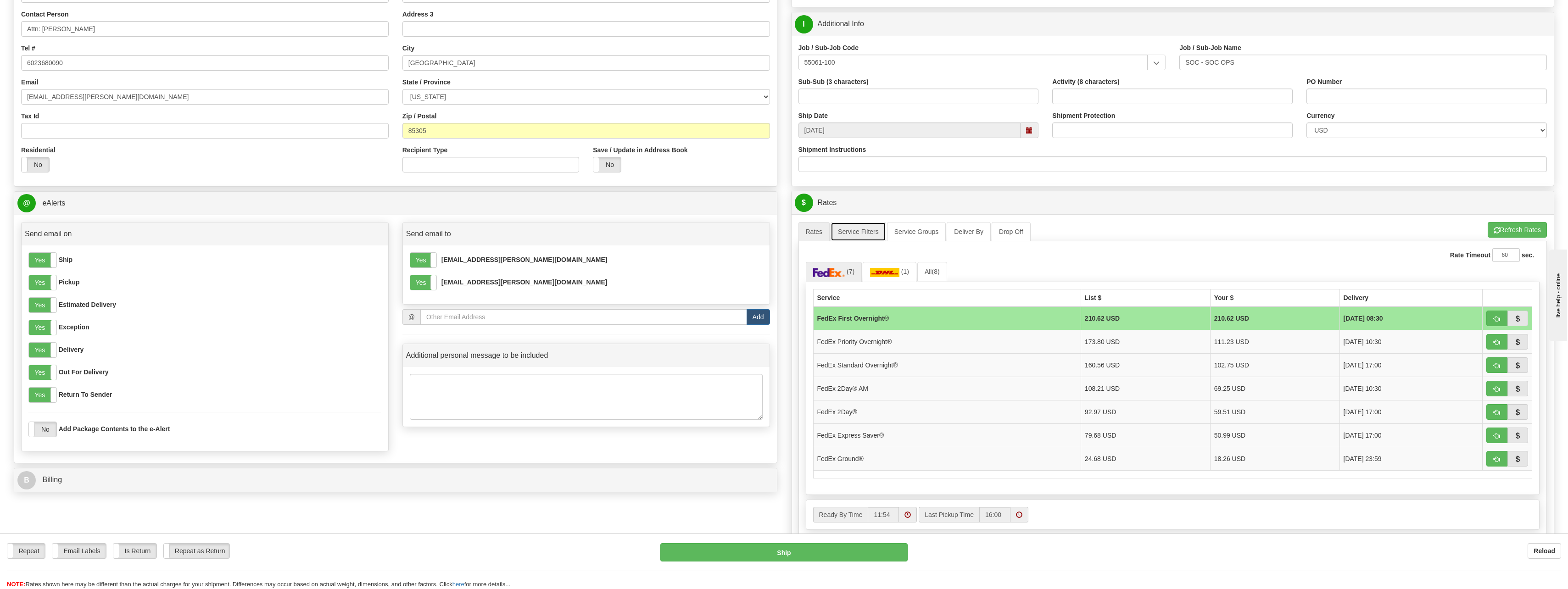
click at [858, 233] on link "Service Filters" at bounding box center [858, 232] width 56 height 20
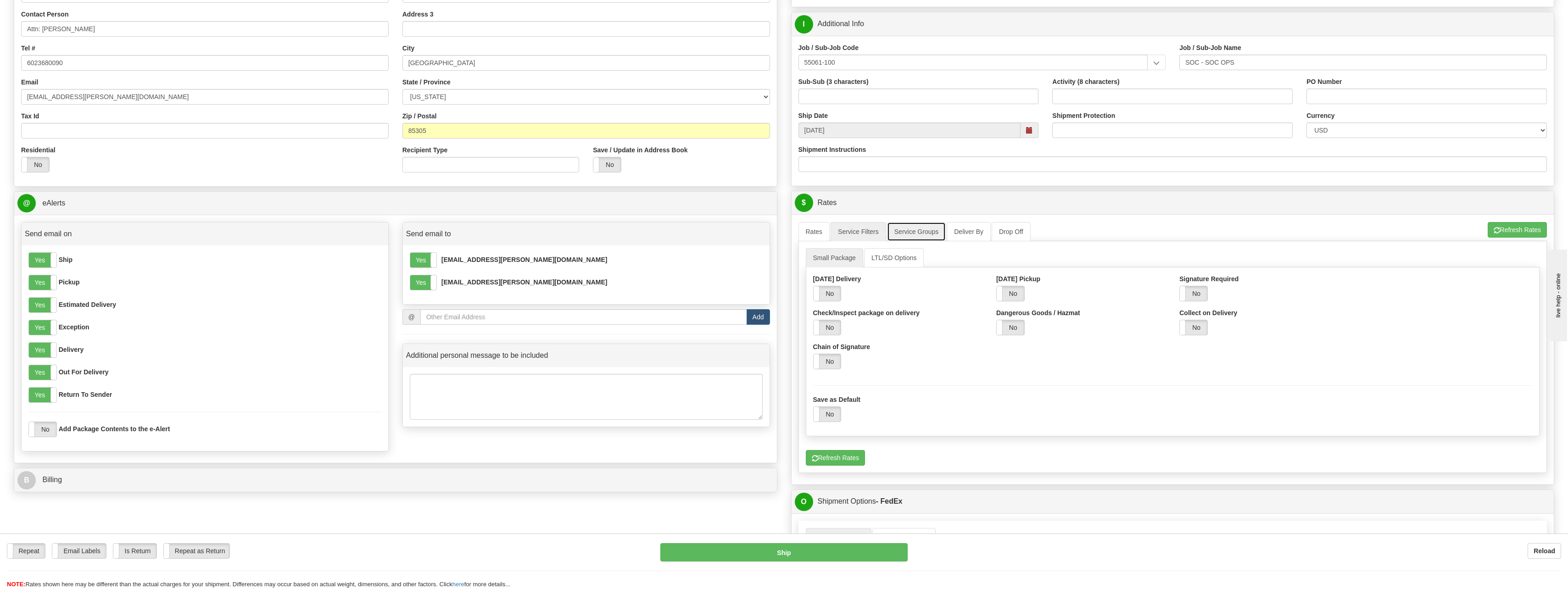
click at [903, 231] on link "Service Groups" at bounding box center [916, 232] width 59 height 20
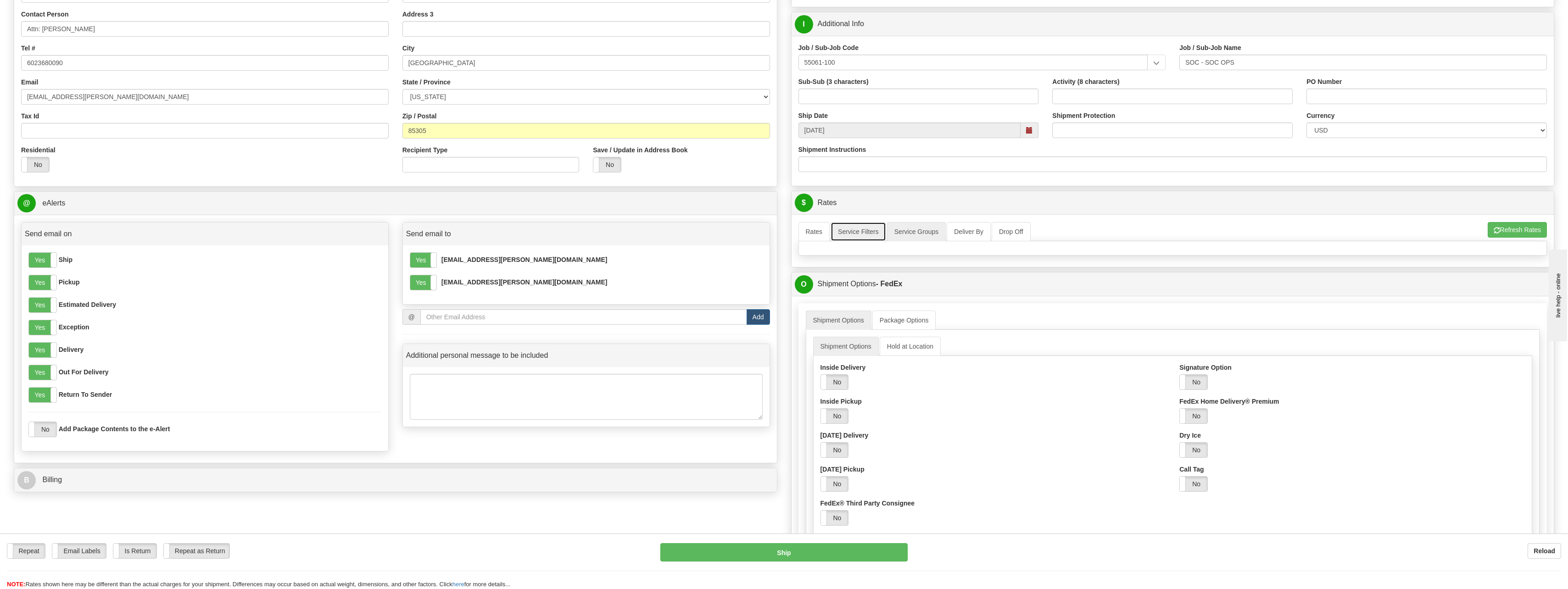
click at [878, 231] on link "Service Filters" at bounding box center [858, 232] width 56 height 20
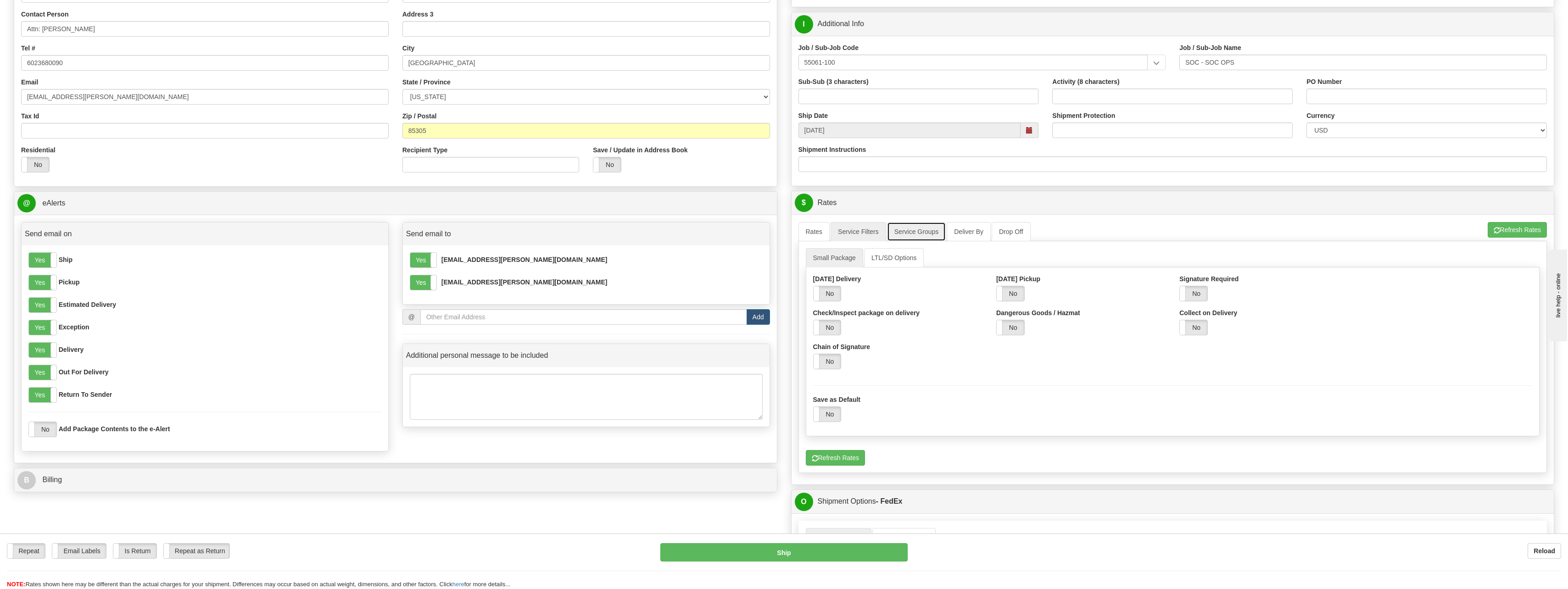
click at [929, 229] on link "Service Groups" at bounding box center [916, 232] width 59 height 20
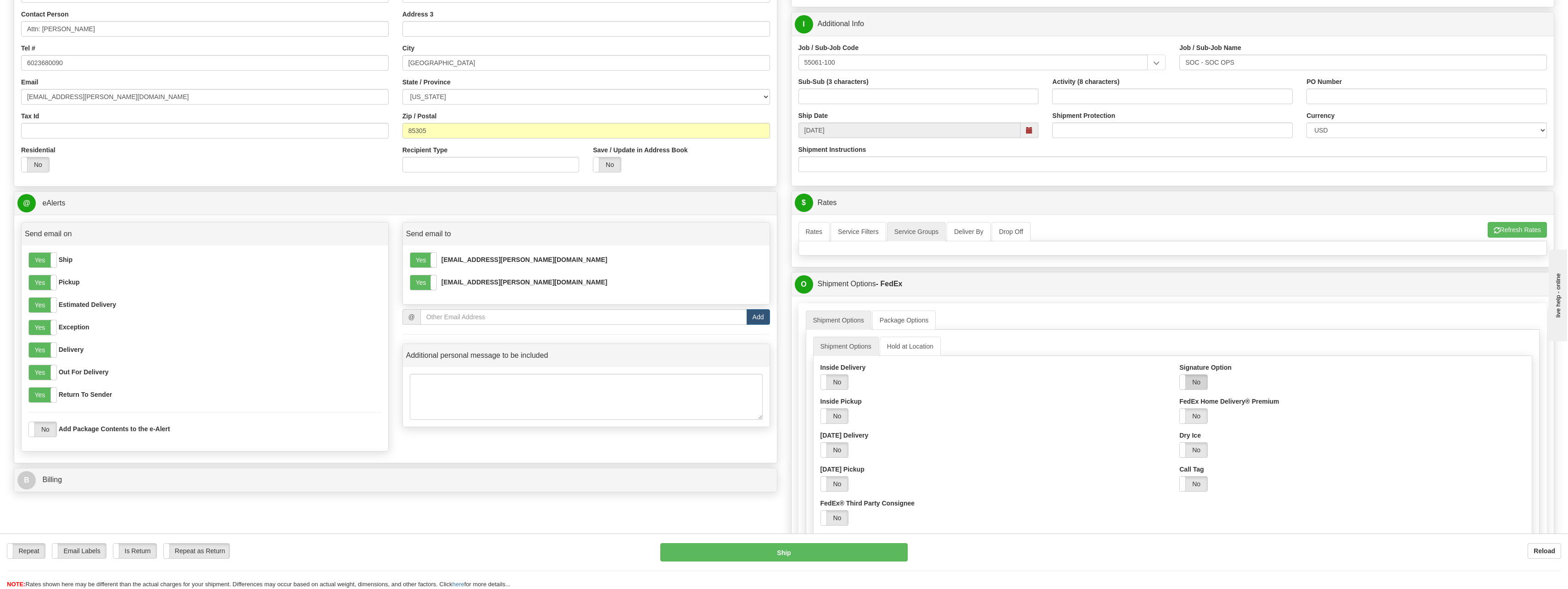
click at [1195, 378] on label "No" at bounding box center [1193, 382] width 28 height 15
click at [1263, 414] on select "Adult Direct Indirect No Signature Required Service Default" at bounding box center [1262, 416] width 166 height 16
select select "1"
click at [1179, 408] on select "Adult Direct Indirect No Signature Required Service Default" at bounding box center [1262, 416] width 166 height 16
click at [1262, 379] on div "Yes No" at bounding box center [1352, 382] width 345 height 16
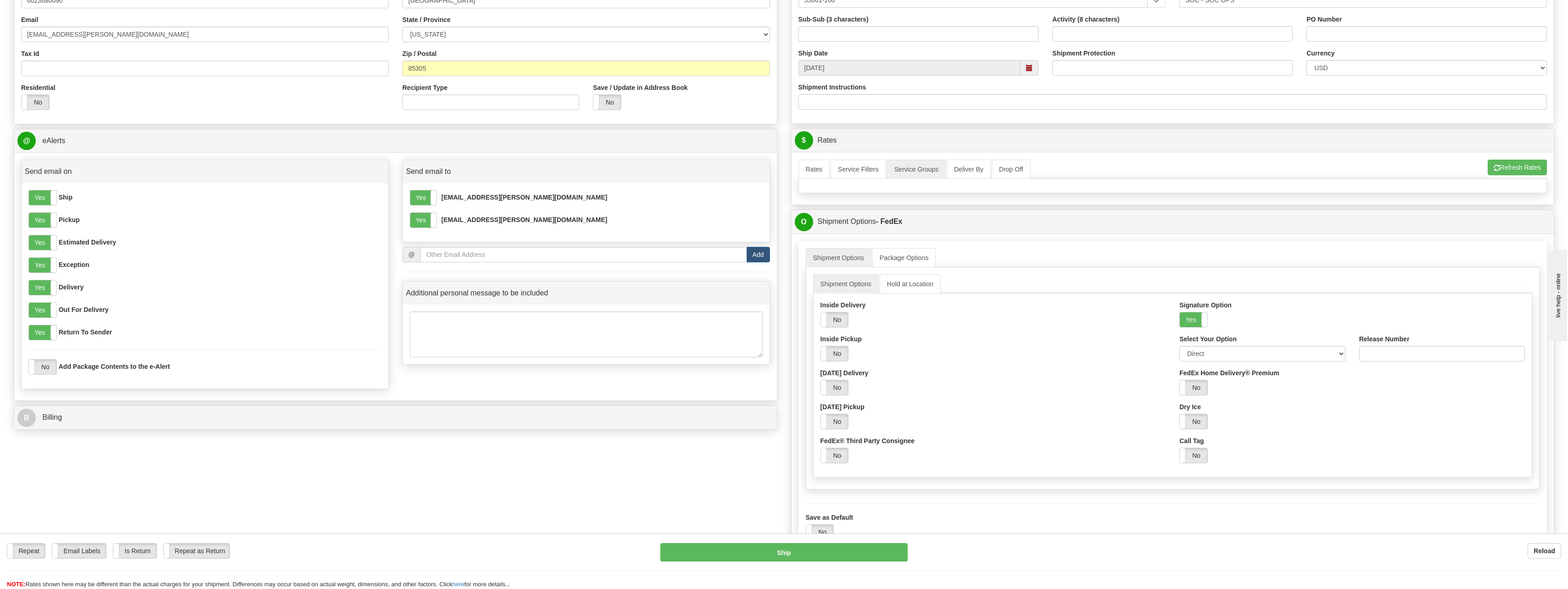
scroll to position [230, 0]
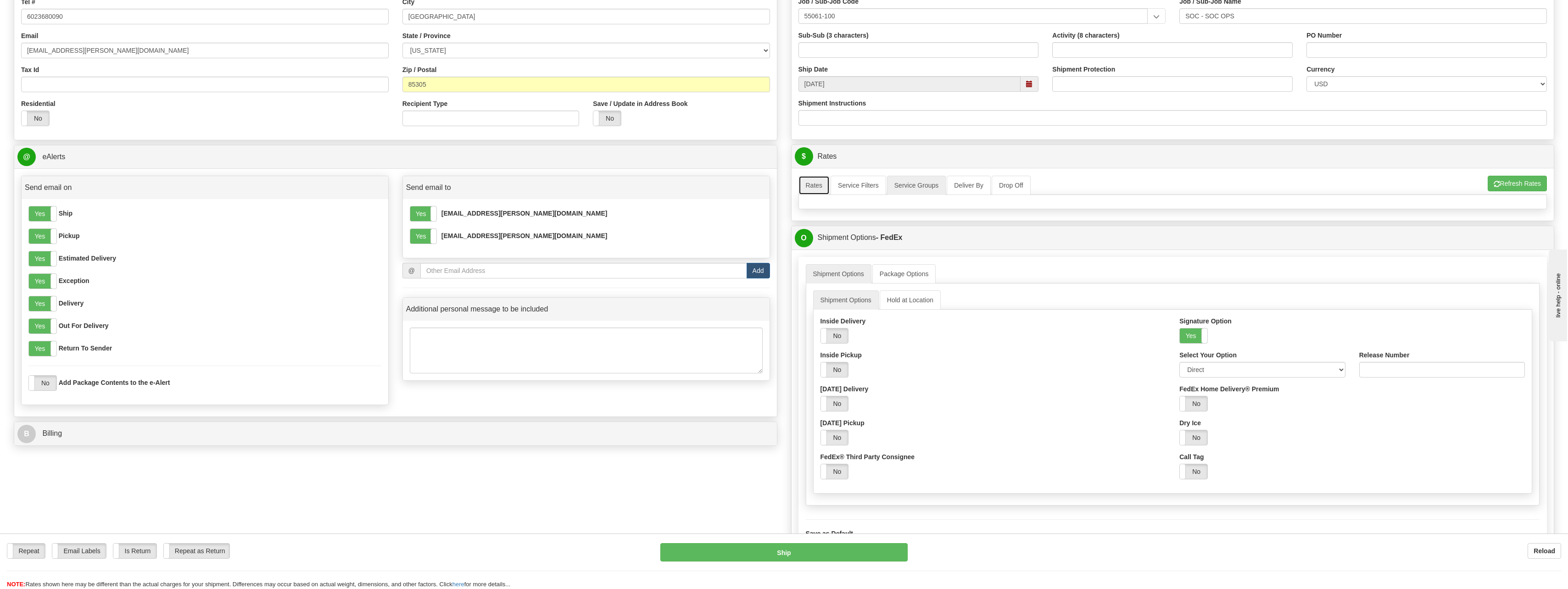
click at [811, 188] on link "Rates" at bounding box center [814, 185] width 32 height 20
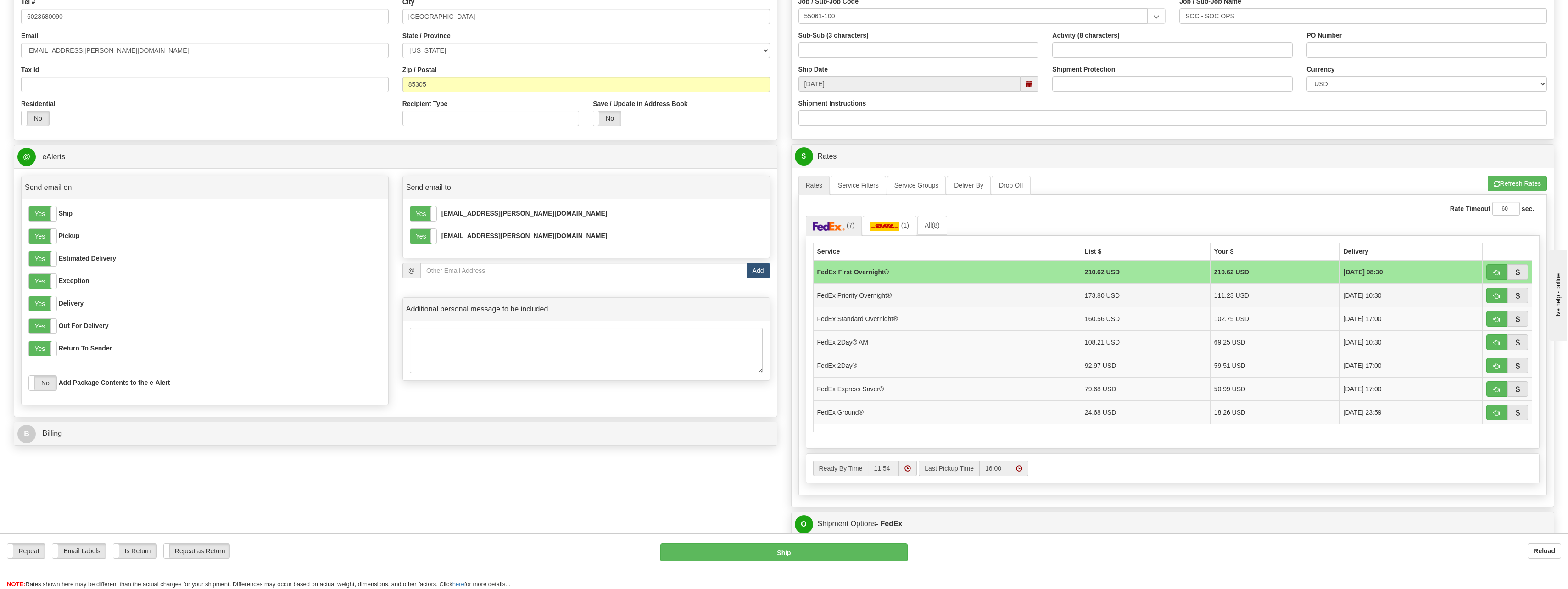
click at [1190, 292] on td "173.80 USD" at bounding box center [1146, 295] width 130 height 23
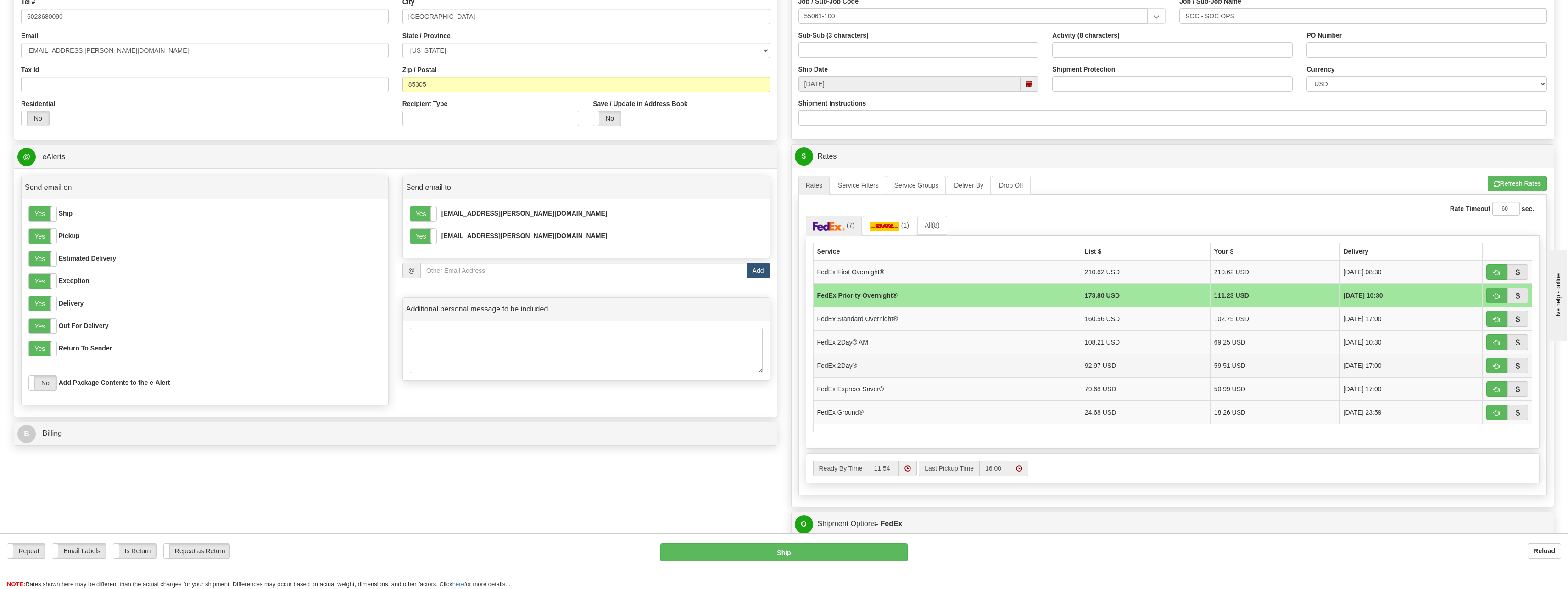
click at [1159, 362] on td "92.97 USD" at bounding box center [1146, 365] width 130 height 23
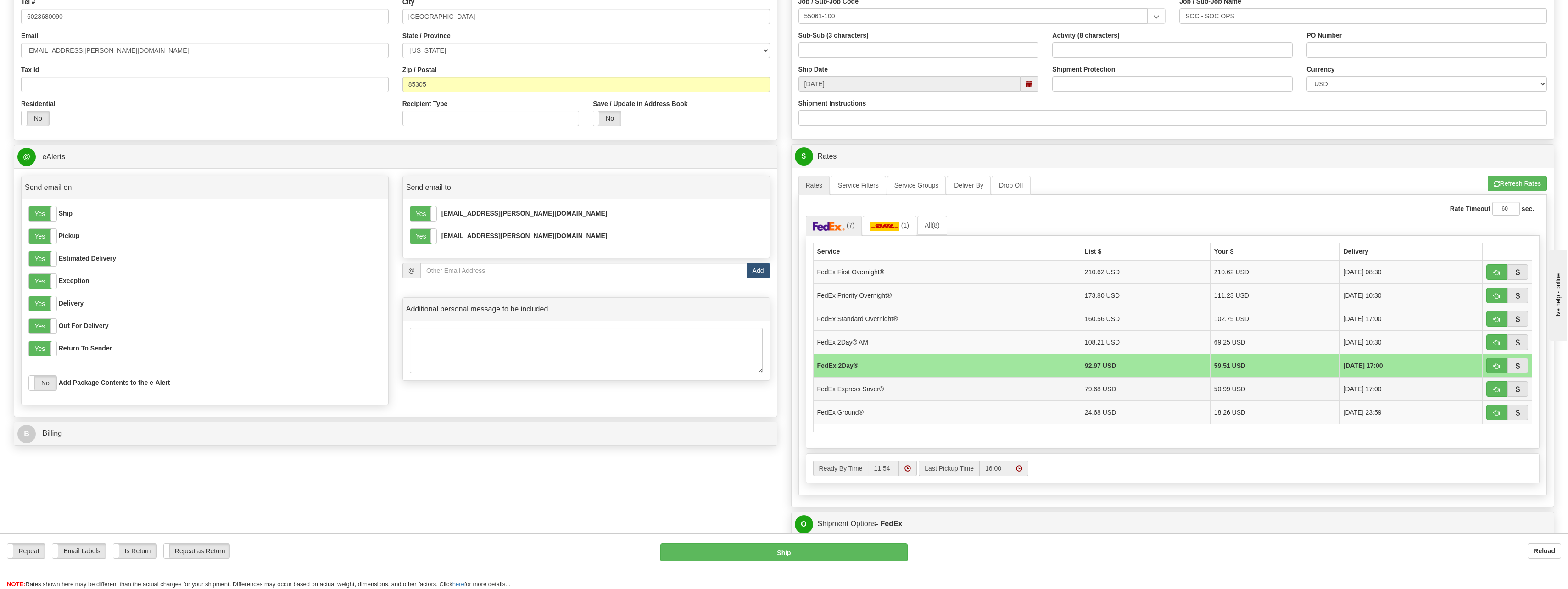
click at [1148, 392] on td "79.68 USD" at bounding box center [1146, 389] width 130 height 23
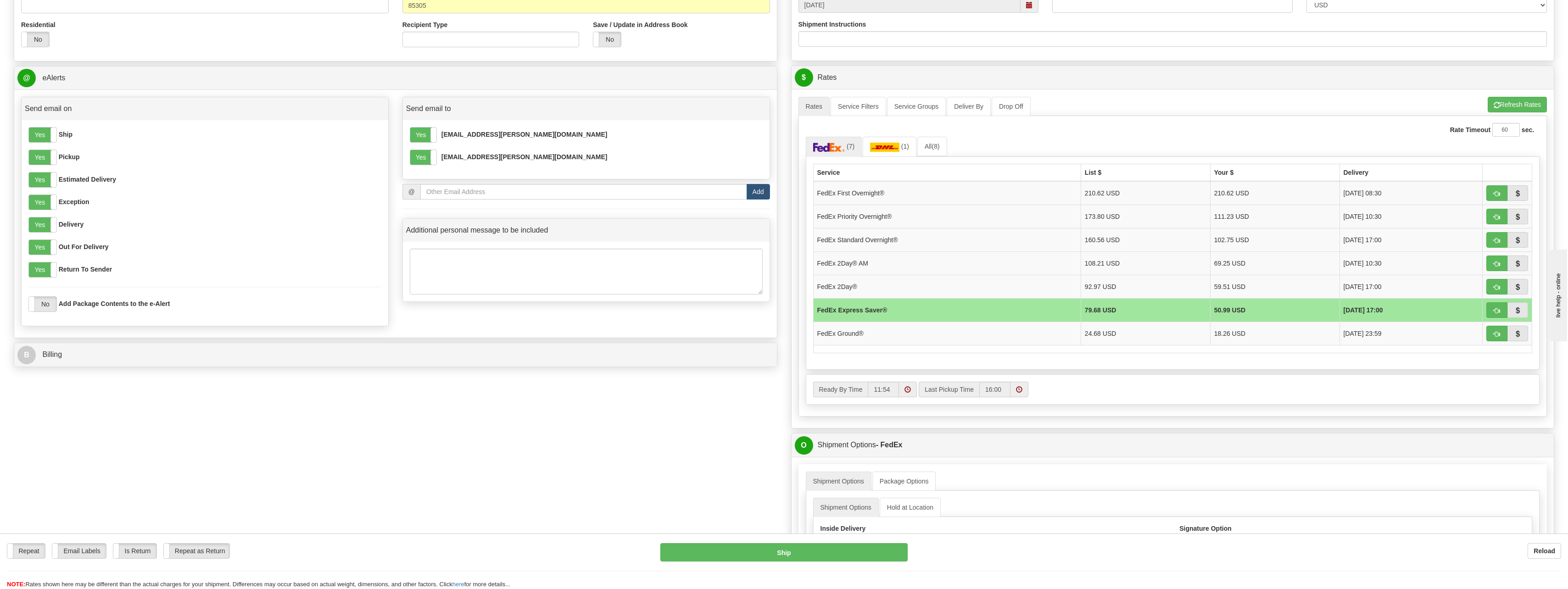
scroll to position [321, 0]
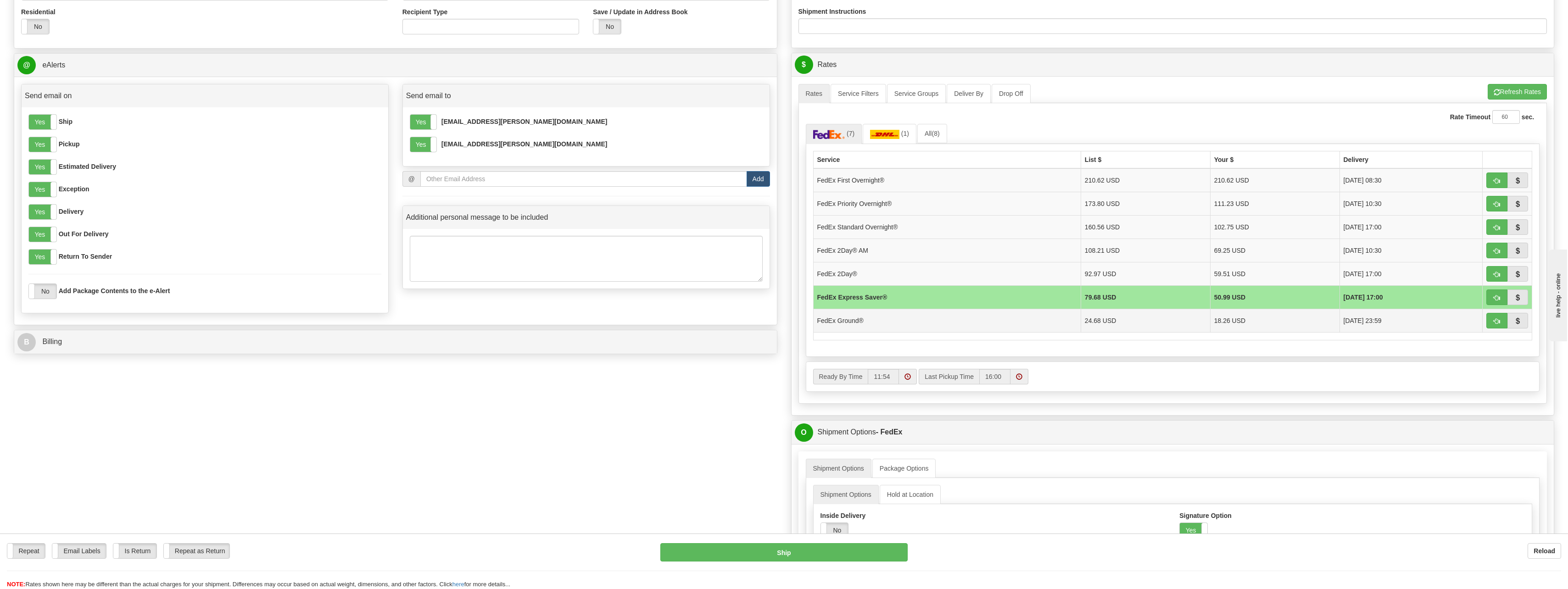
click at [1089, 324] on td "24.68 USD" at bounding box center [1146, 320] width 130 height 23
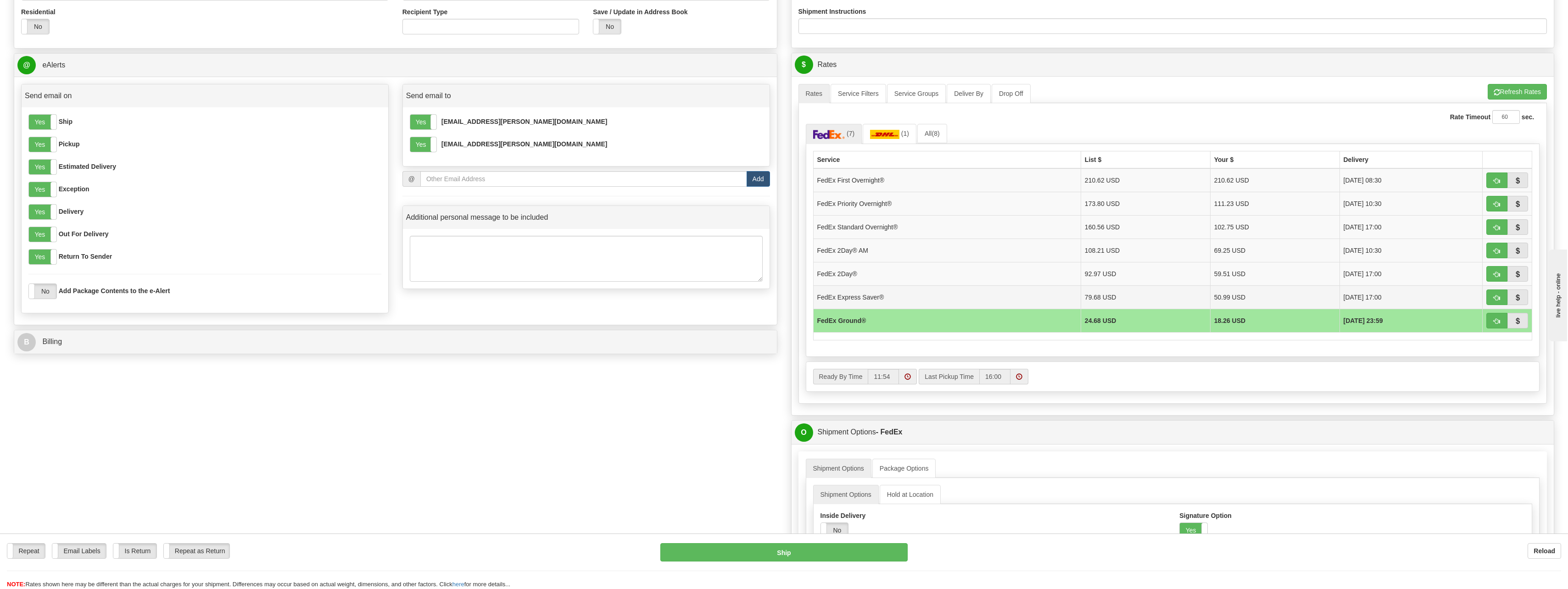
click at [1108, 295] on td "79.68 USD" at bounding box center [1146, 297] width 130 height 23
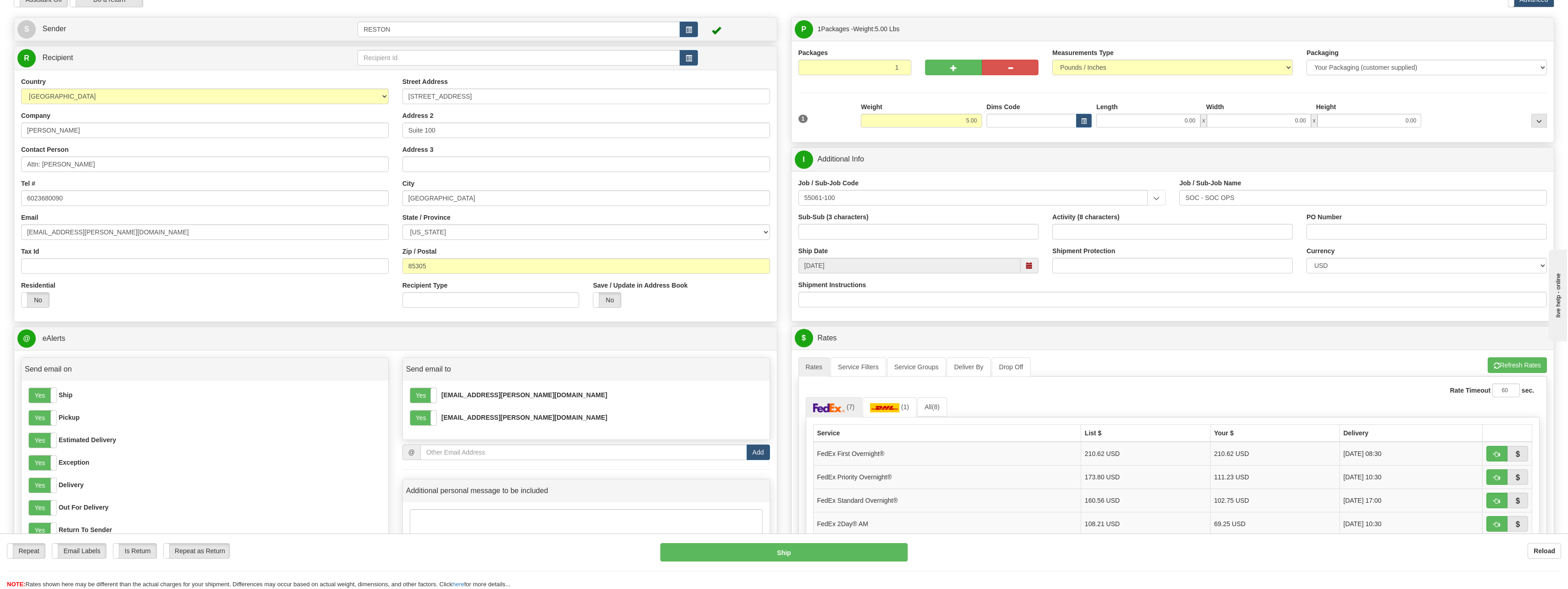
scroll to position [0, 0]
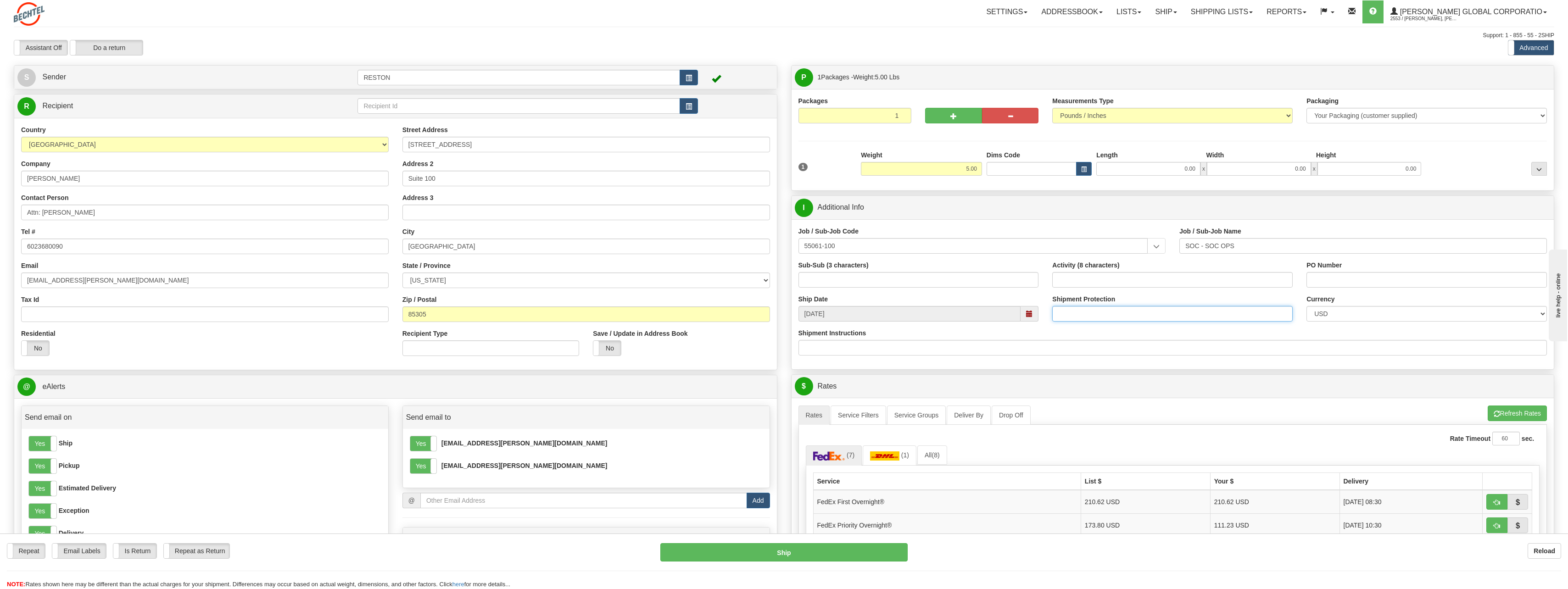
click at [1116, 312] on input "Shipment Protection" at bounding box center [1172, 314] width 240 height 16
click at [1147, 332] on div "Shipment Instructions" at bounding box center [1172, 342] width 749 height 27
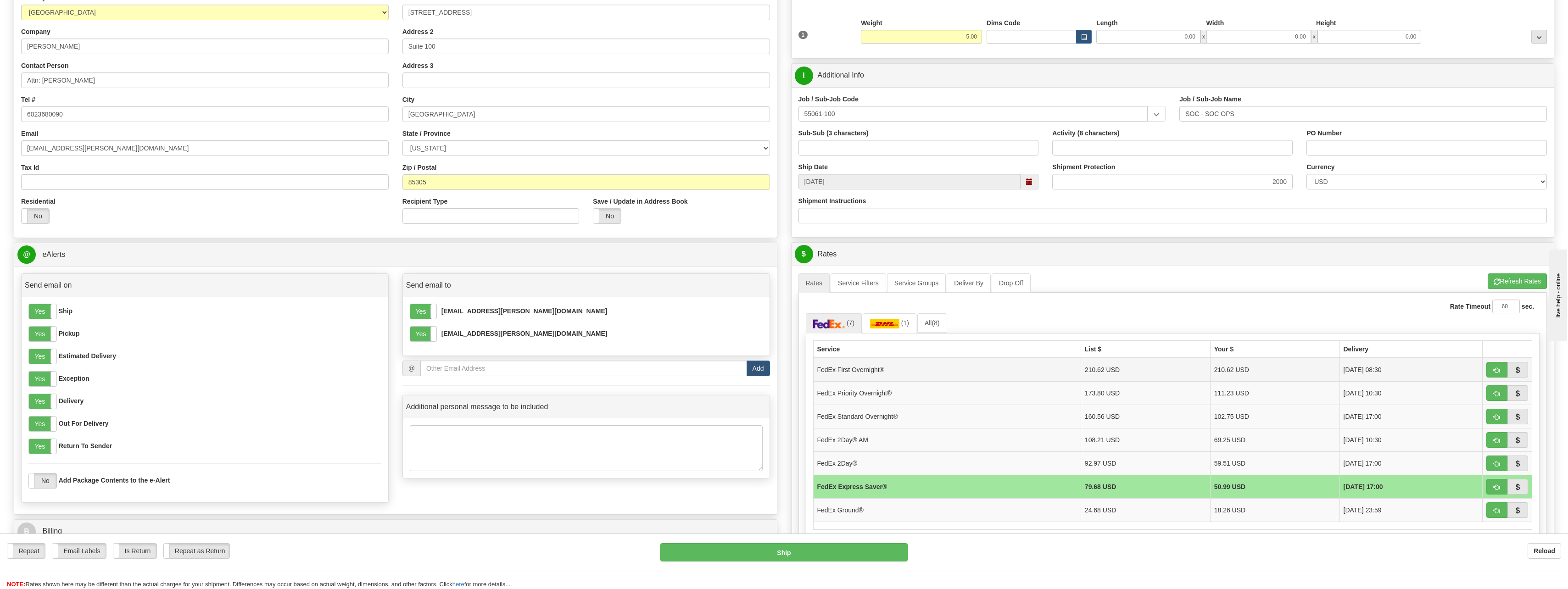
scroll to position [137, 0]
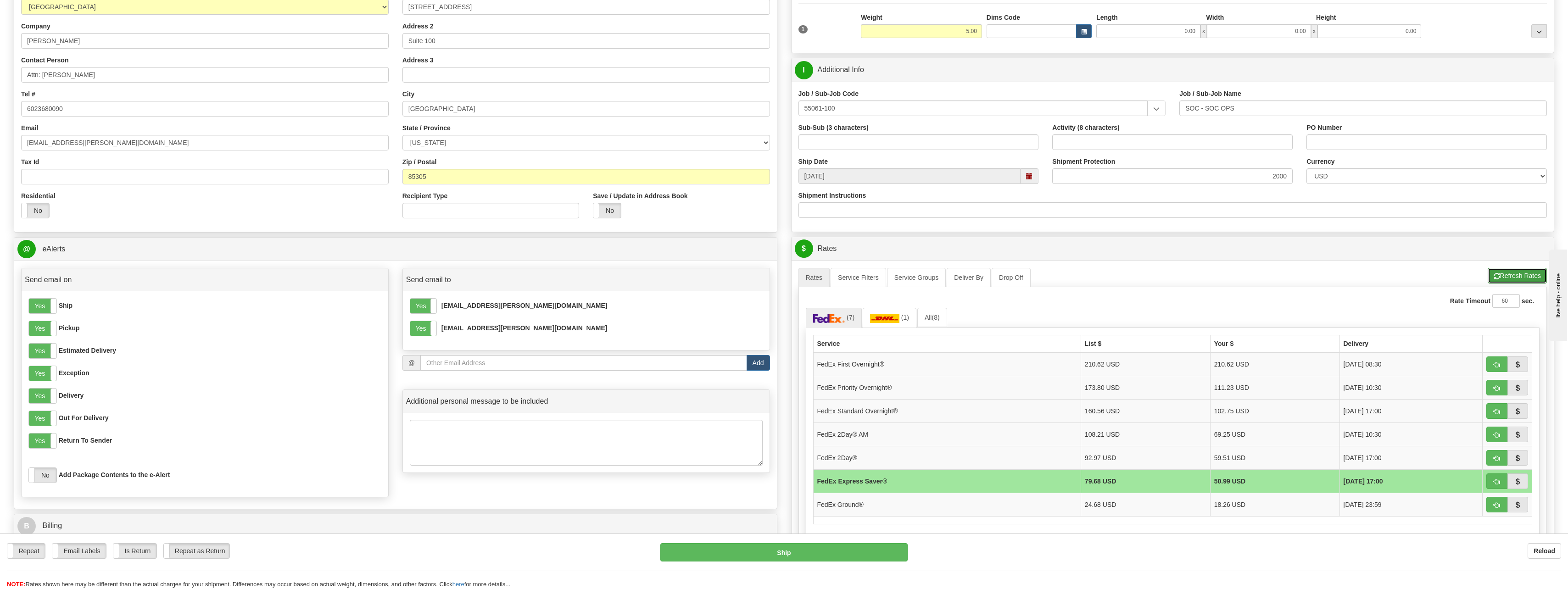
click at [1505, 280] on button "Refresh Rates" at bounding box center [1517, 276] width 59 height 16
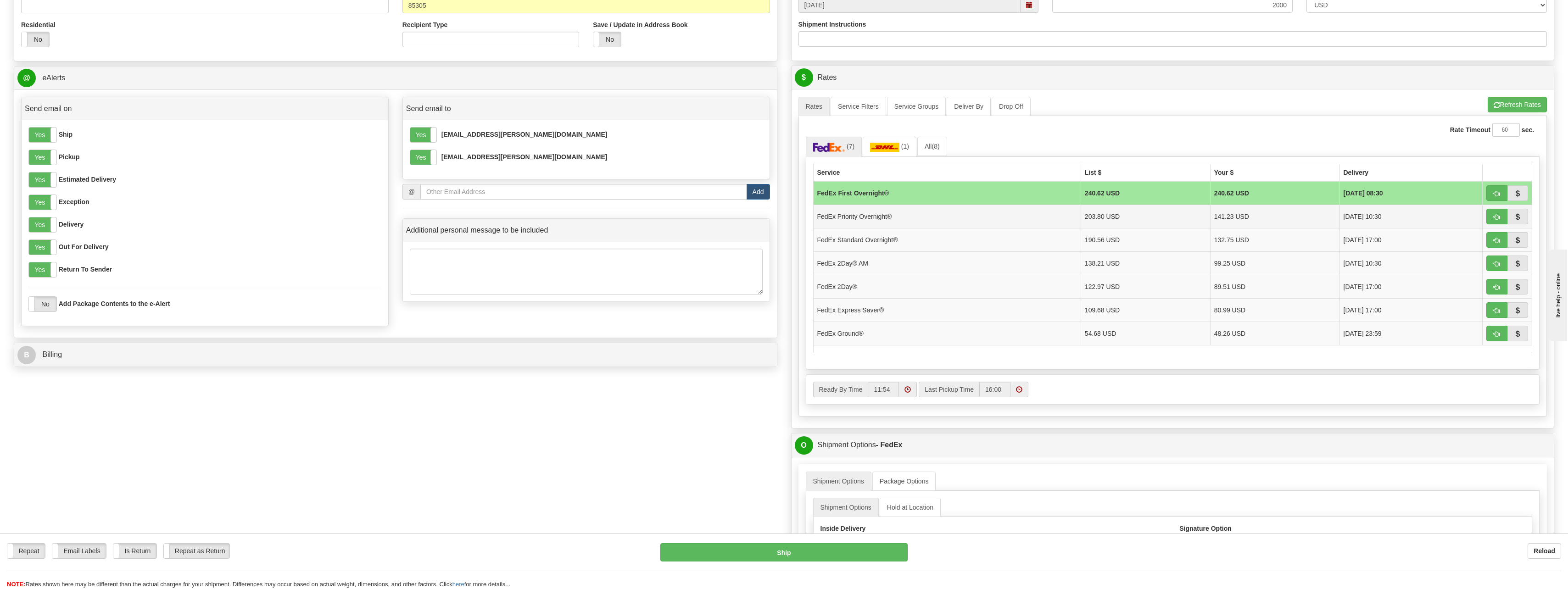
scroll to position [321, 0]
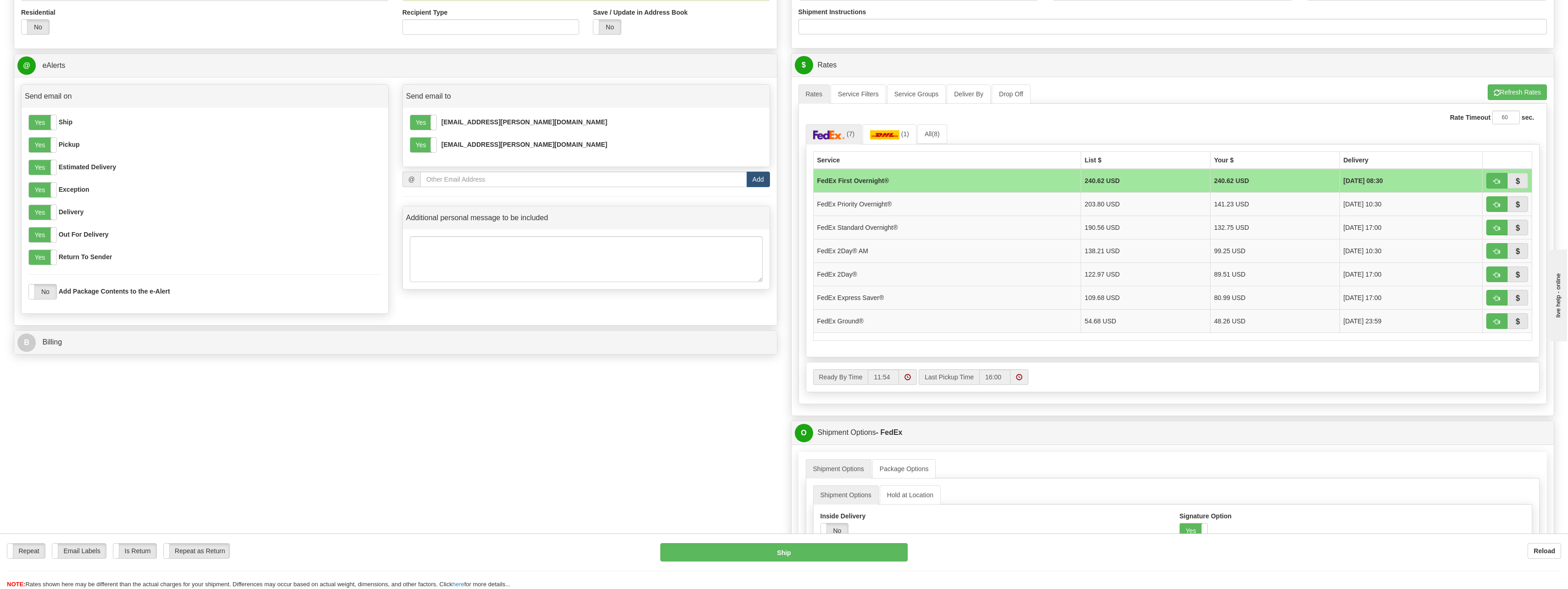
click at [608, 428] on div "Create a label for the return Create Pickup Without Label S" at bounding box center [784, 299] width 1554 height 1110
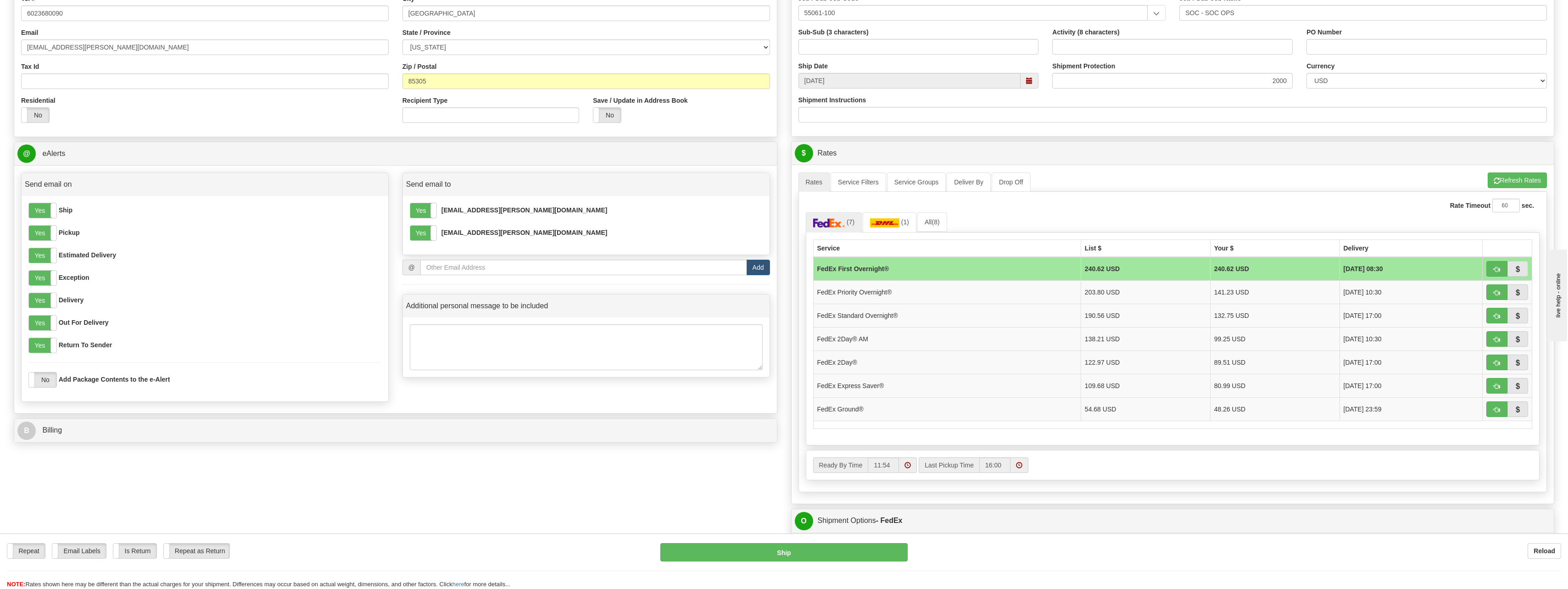
scroll to position [92, 0]
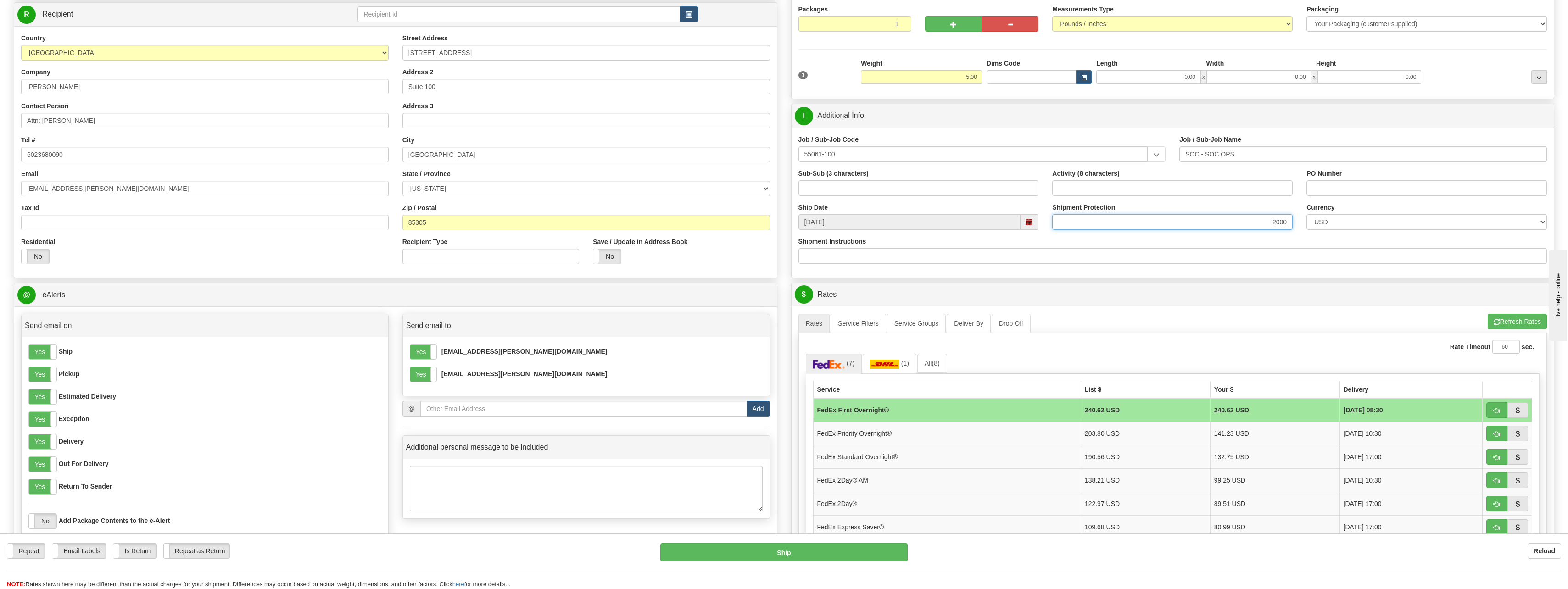
drag, startPoint x: 1256, startPoint y: 219, endPoint x: 1307, endPoint y: 222, distance: 51.1
click at [1308, 220] on div "Ship Date [DATE] Shipment Protection 2000 Shipment Protection Shipment is Packa…" at bounding box center [1172, 220] width 762 height 34
type input "1000"
click at [1279, 243] on div "Shipment Instructions" at bounding box center [1172, 250] width 749 height 27
click at [1517, 330] on ul "Rates Service Filters Service Groups Deliver By Drop Off Pickup Refresh Rates C…" at bounding box center [1172, 323] width 749 height 20
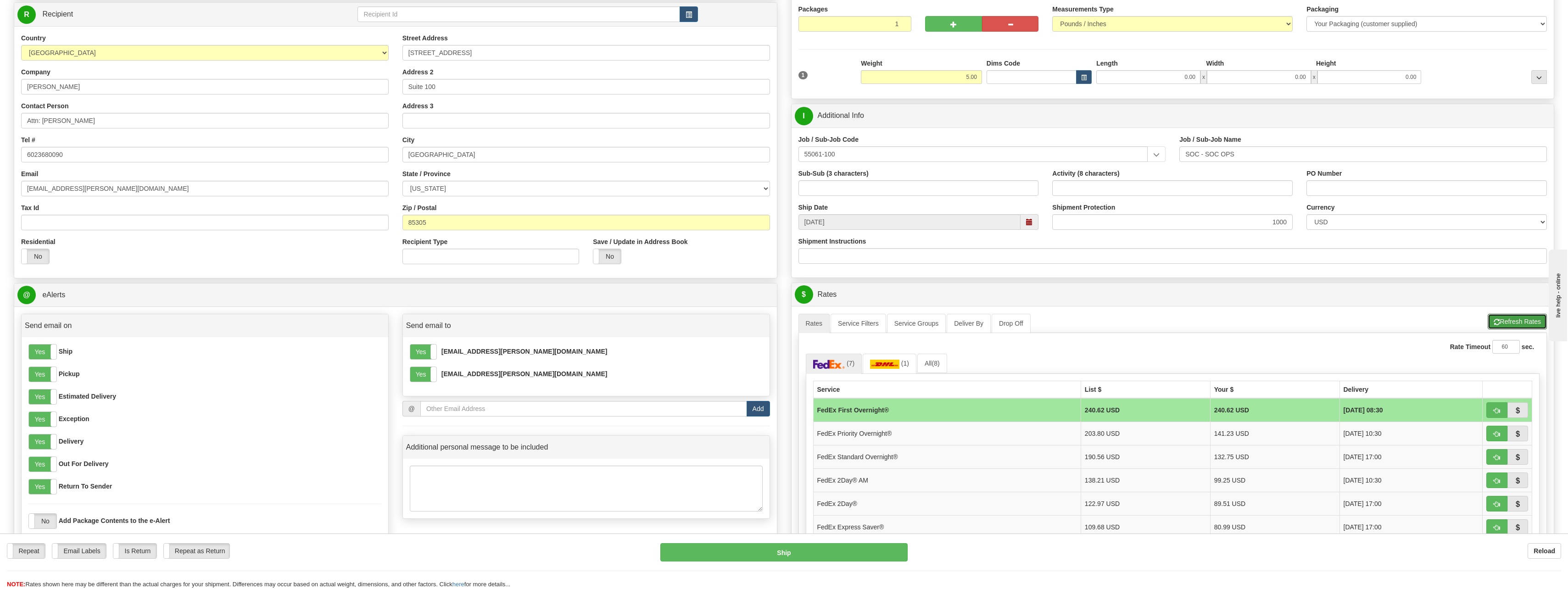
click at [1520, 320] on button "Refresh Rates" at bounding box center [1517, 321] width 59 height 16
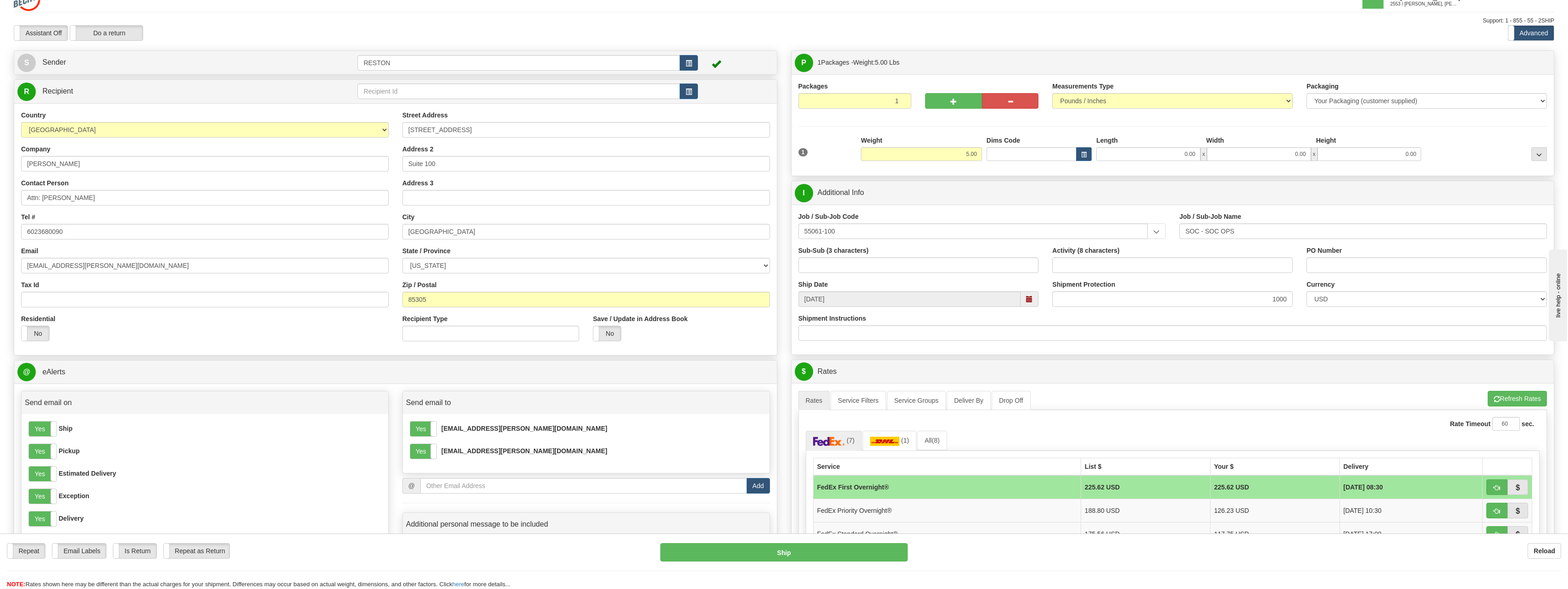
scroll to position [0, 0]
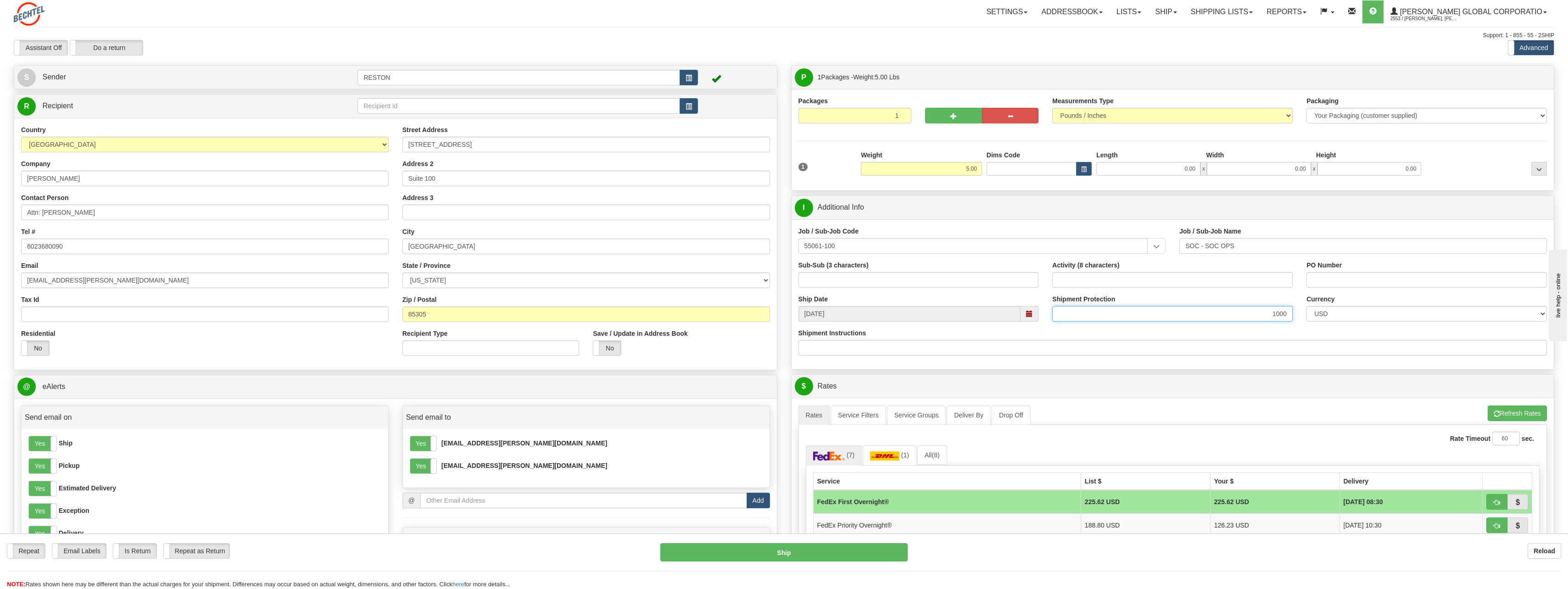
drag, startPoint x: 1278, startPoint y: 313, endPoint x: 1303, endPoint y: 313, distance: 25.0
click at [1303, 313] on div "Ship Date [DATE] Shipment Protection 1000 Shipment Protection Shipment is Packa…" at bounding box center [1172, 312] width 762 height 34
click at [1279, 296] on div "Shipment Protection" at bounding box center [1172, 308] width 240 height 27
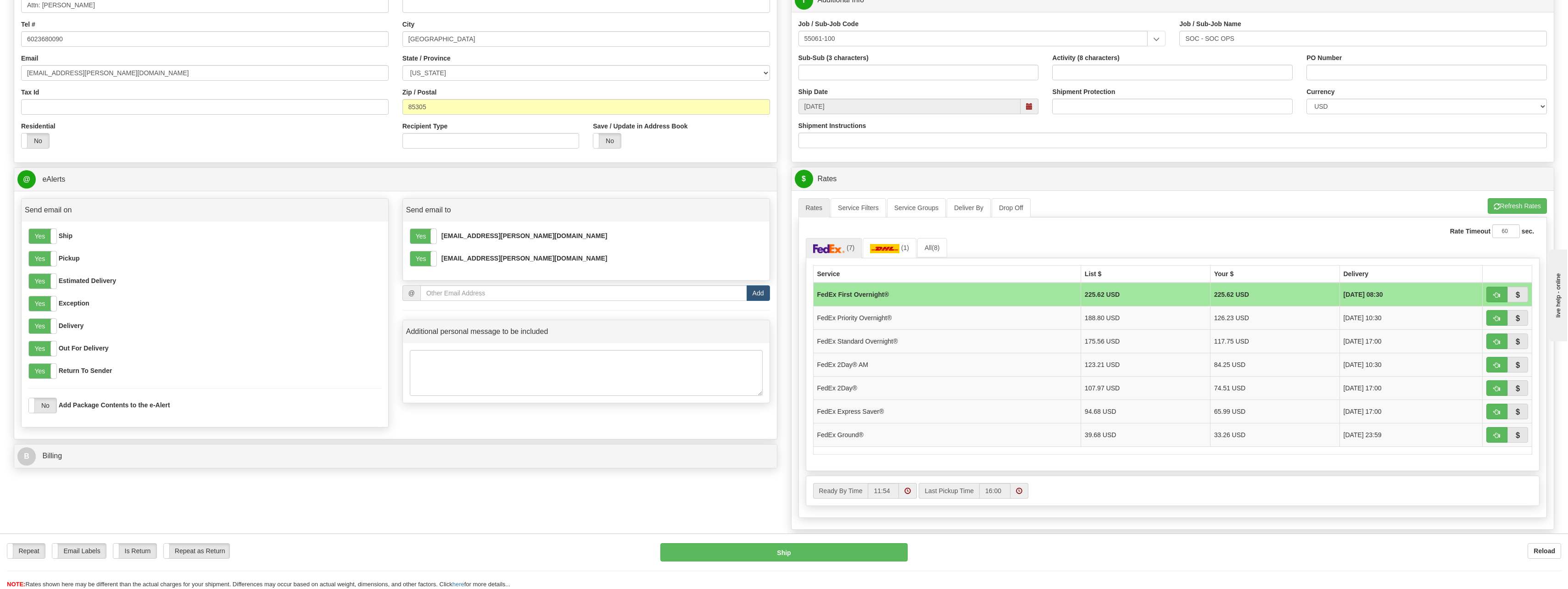
scroll to position [229, 0]
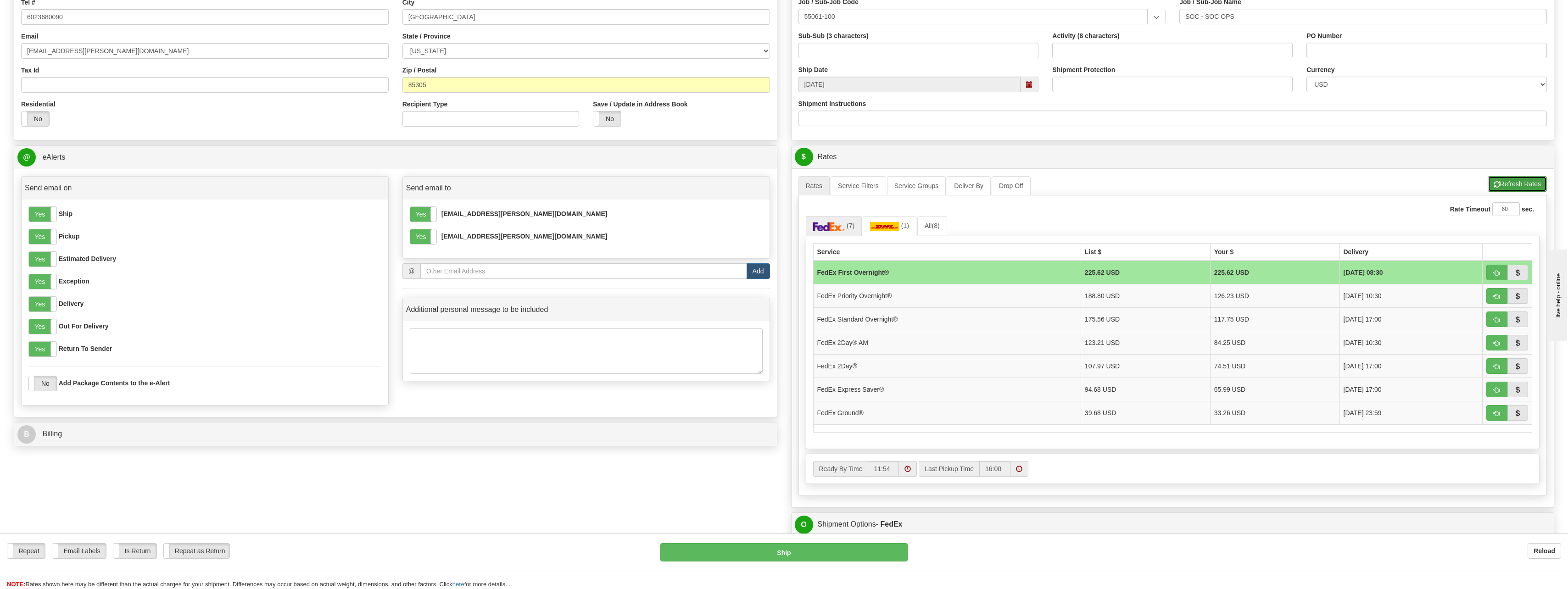
click at [1505, 179] on button "Refresh Rates" at bounding box center [1517, 184] width 59 height 16
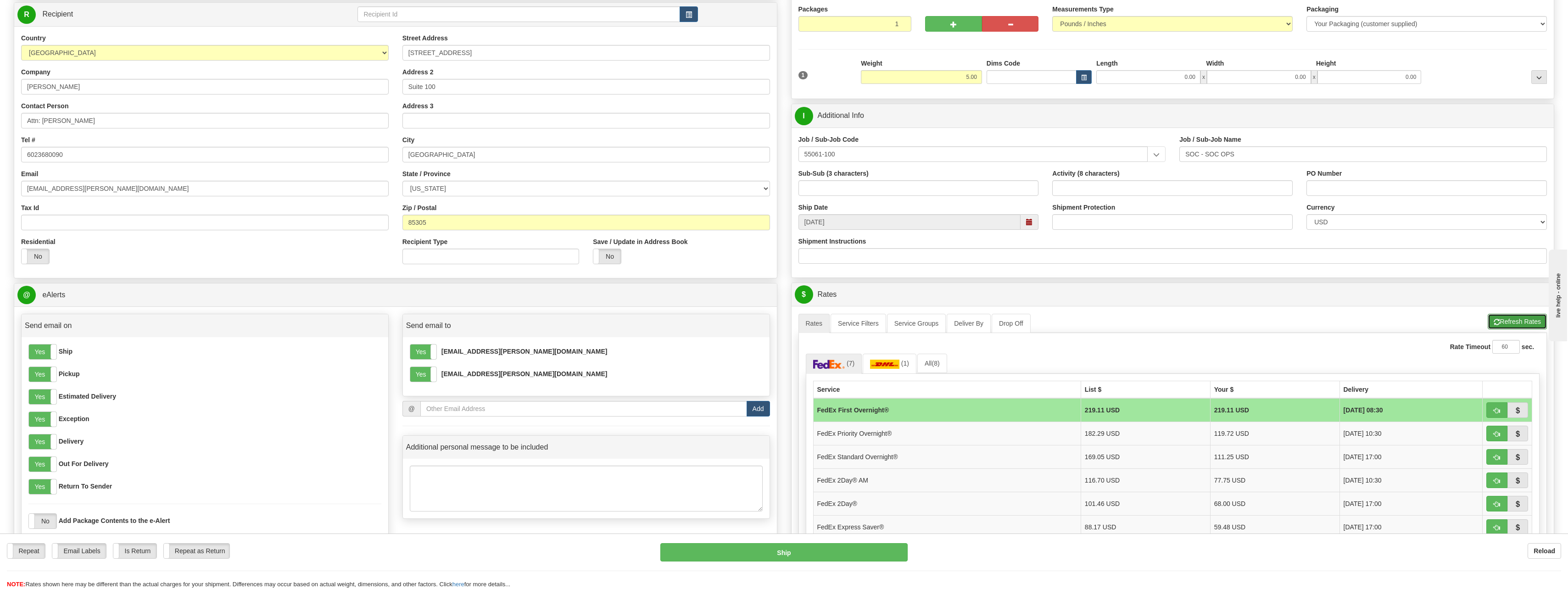
click at [1500, 320] on button "Refresh Rates" at bounding box center [1517, 321] width 59 height 16
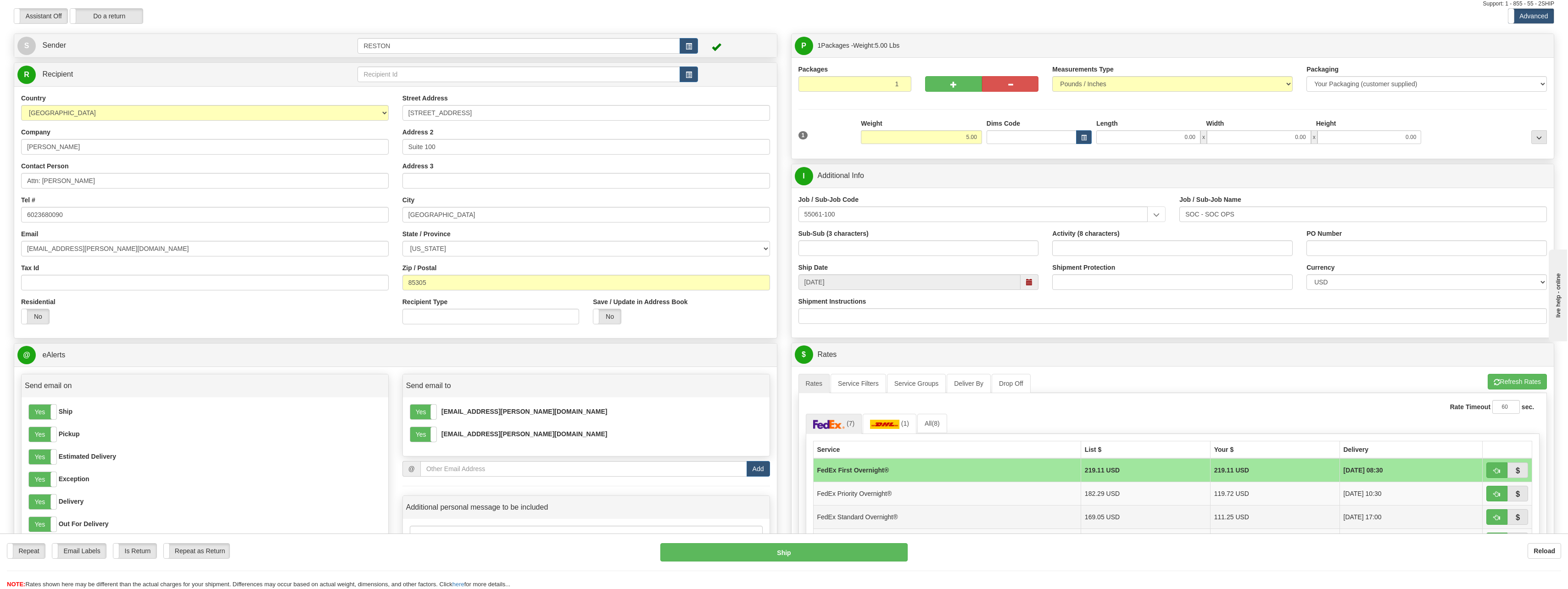
scroll to position [0, 0]
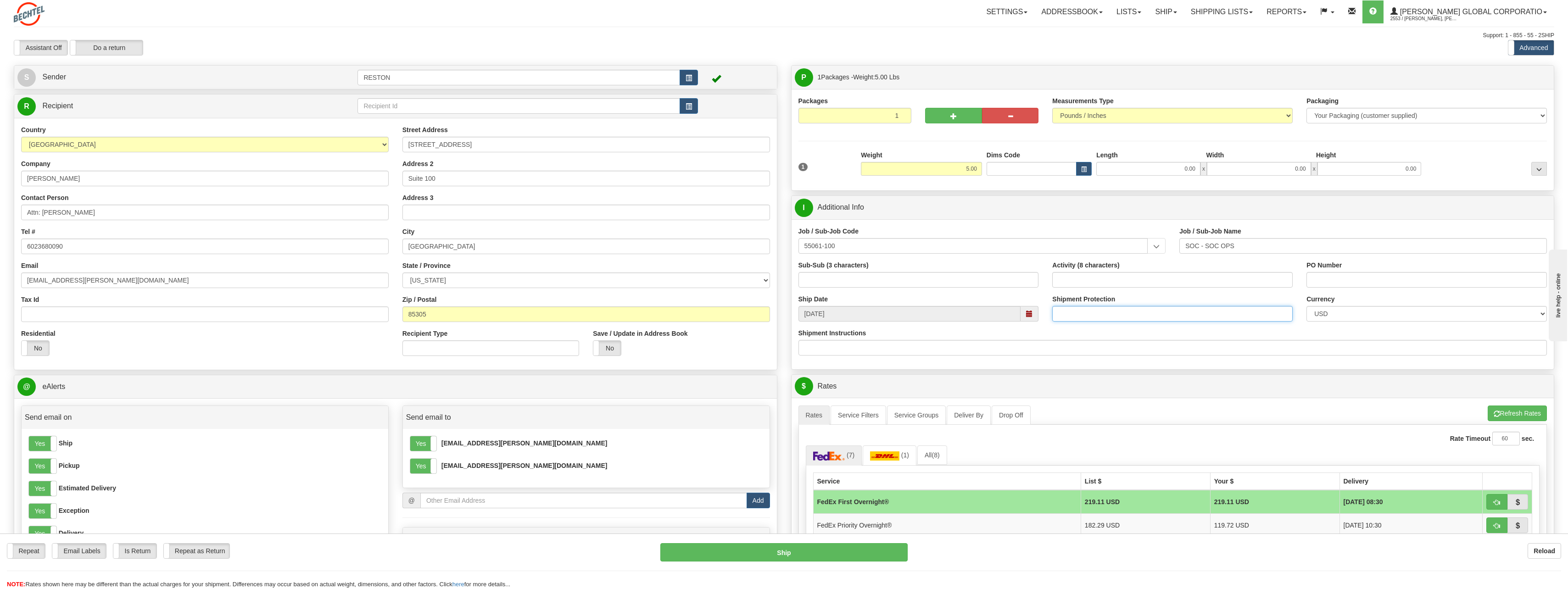
click at [1108, 312] on input "Shipment Protection" at bounding box center [1172, 314] width 240 height 16
type input "1000"
click at [1147, 339] on div "Shipment Instructions" at bounding box center [1172, 342] width 749 height 27
click at [1144, 327] on div "Shipment Protection 1000" at bounding box center [1172, 312] width 254 height 34
click at [1528, 411] on button "Refresh Rates" at bounding box center [1517, 414] width 59 height 16
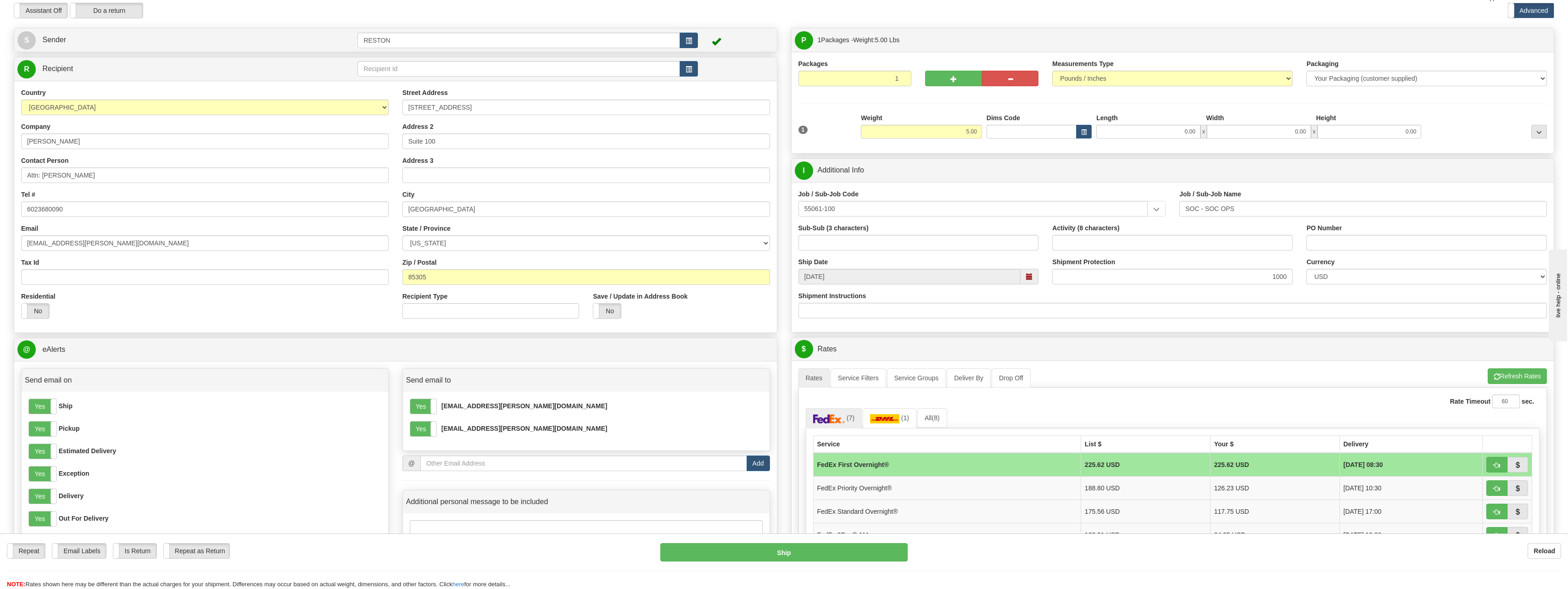
scroll to position [229, 0]
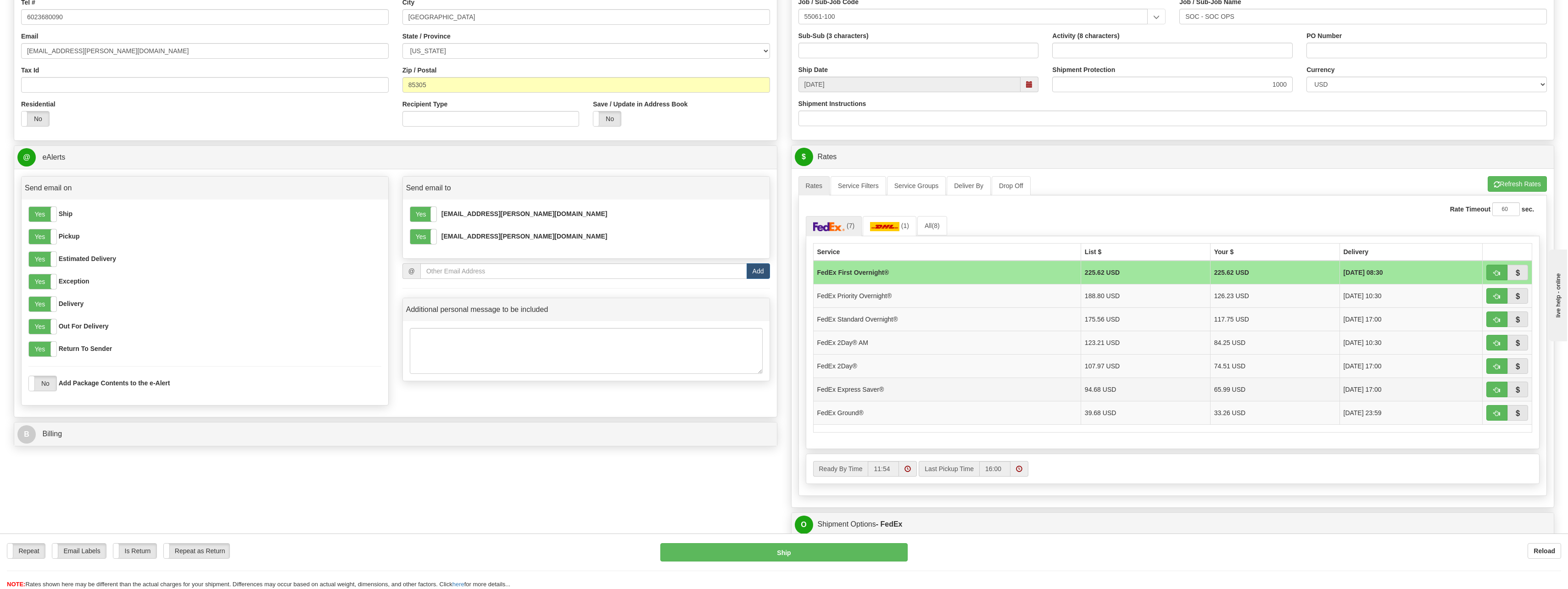
click at [1064, 387] on td "FedEx Express Saver®" at bounding box center [947, 389] width 268 height 23
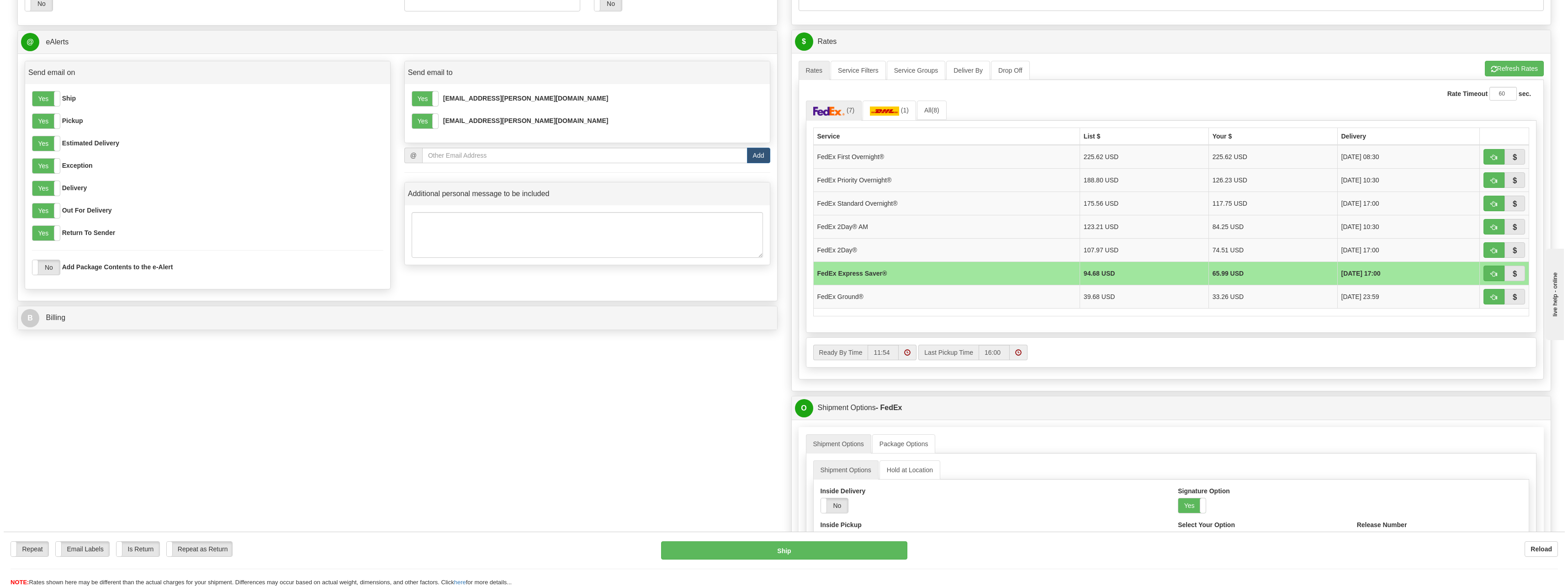
scroll to position [365, 0]
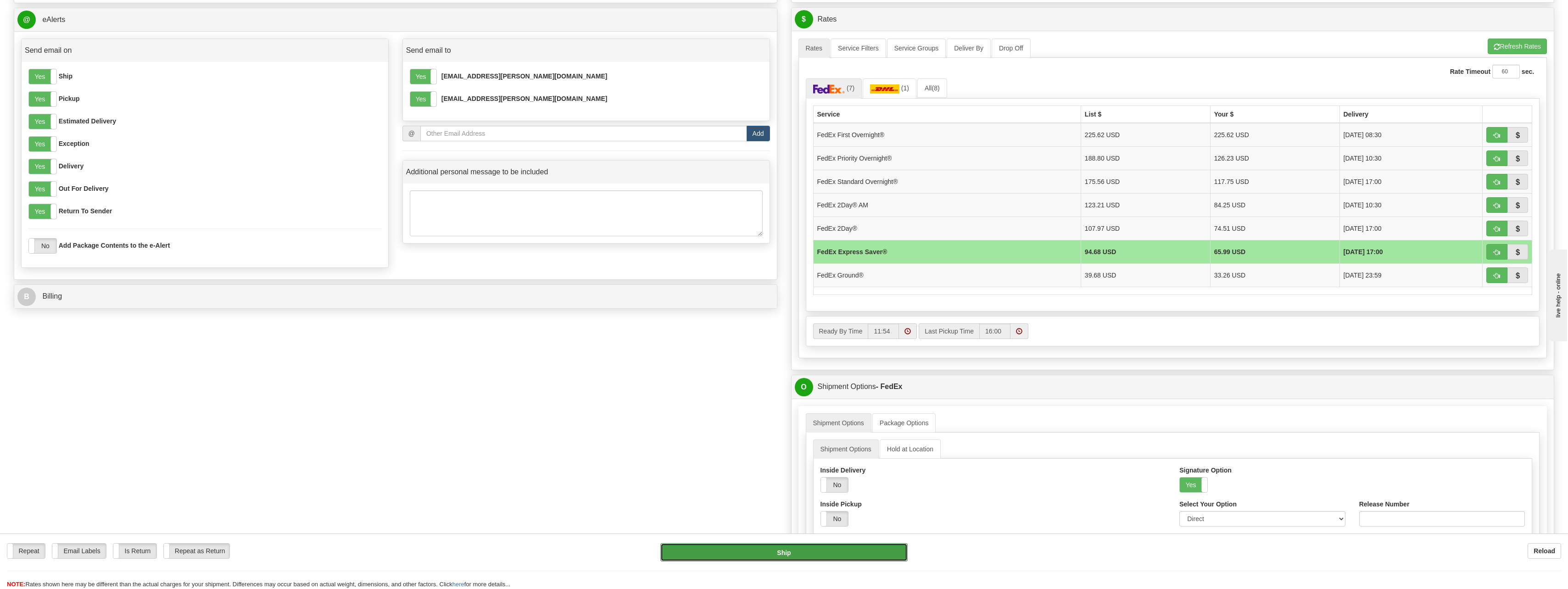
click at [782, 555] on button "Ship" at bounding box center [784, 552] width 248 height 18
type input "20"
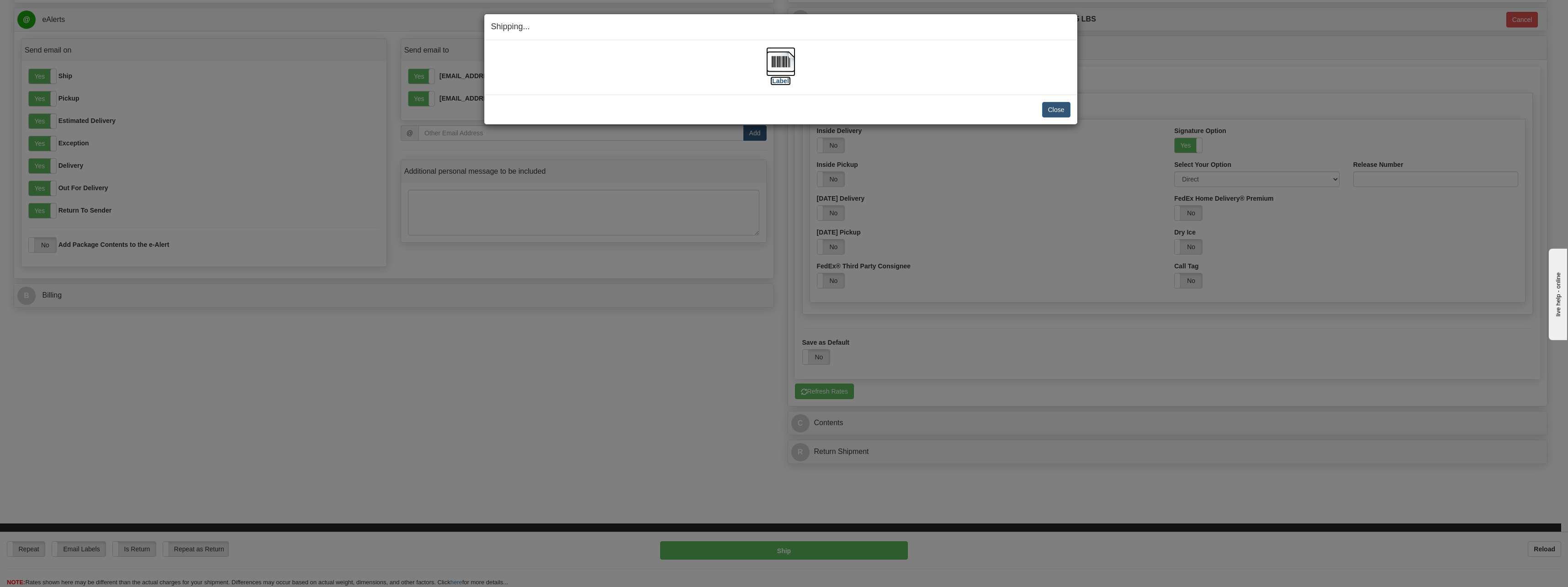
click at [787, 82] on label "[Label]" at bounding box center [780, 80] width 21 height 9
